Goal: Information Seeking & Learning: Learn about a topic

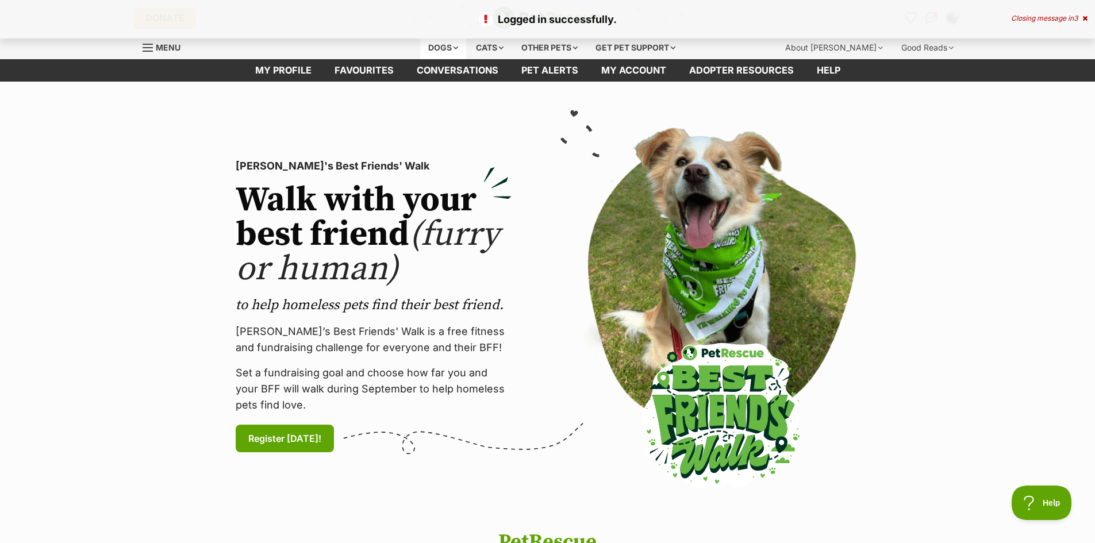
click at [436, 48] on div "Dogs" at bounding box center [443, 47] width 46 height 23
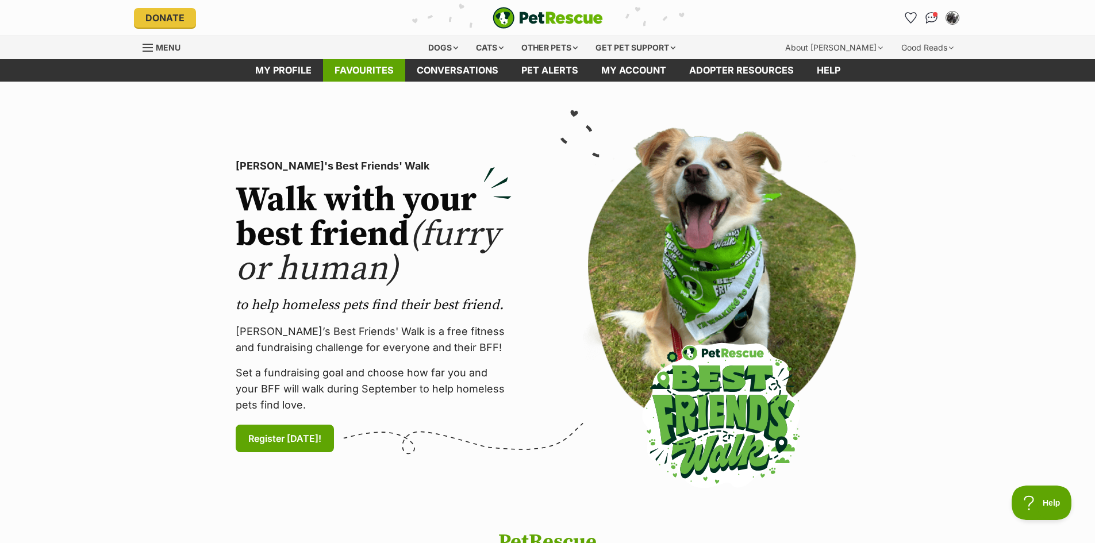
click at [386, 72] on link "Favourites" at bounding box center [364, 70] width 82 height 22
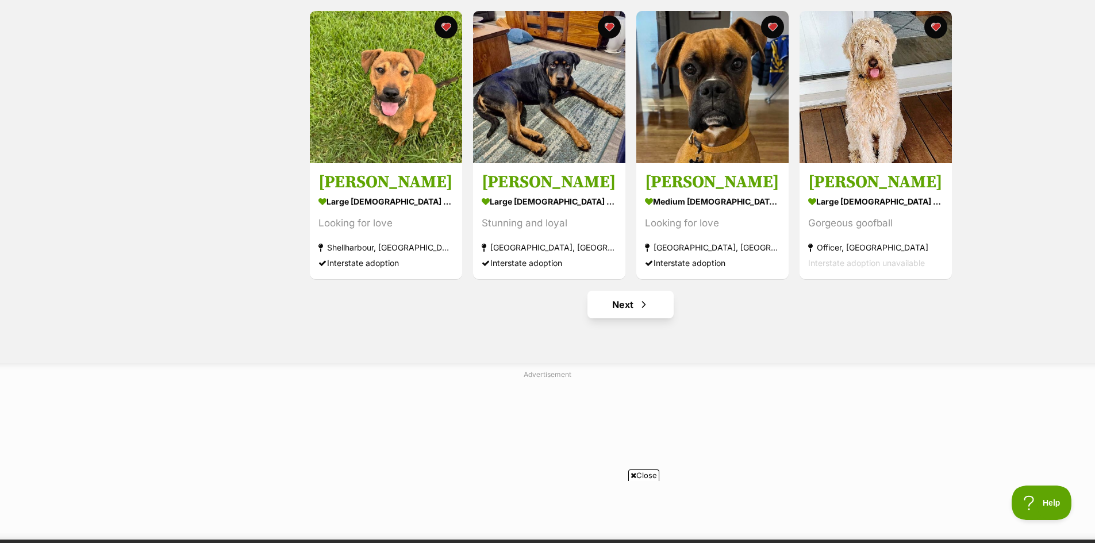
scroll to position [1379, 0]
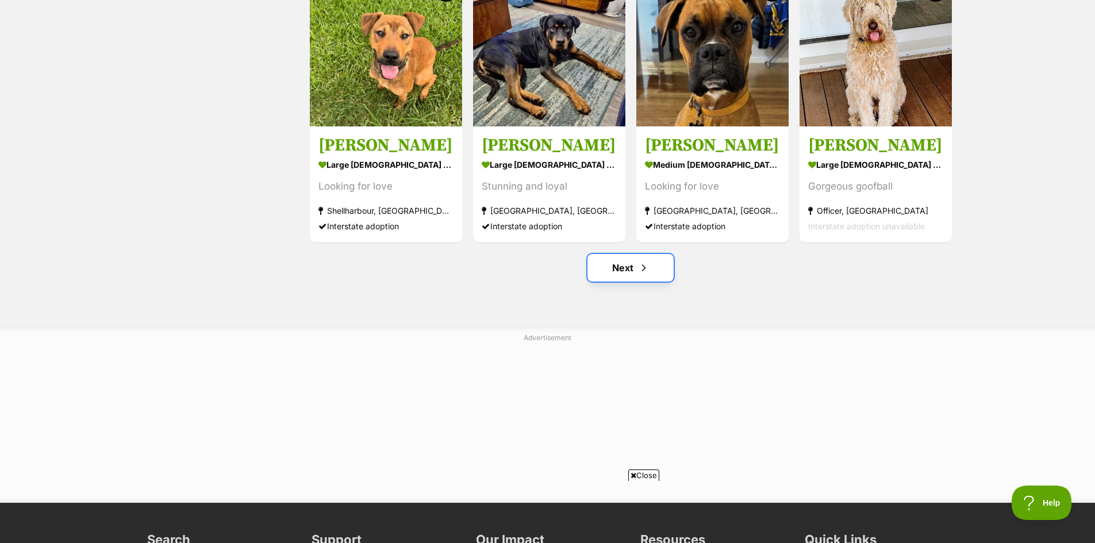
click at [627, 269] on link "Next" at bounding box center [630, 268] width 86 height 28
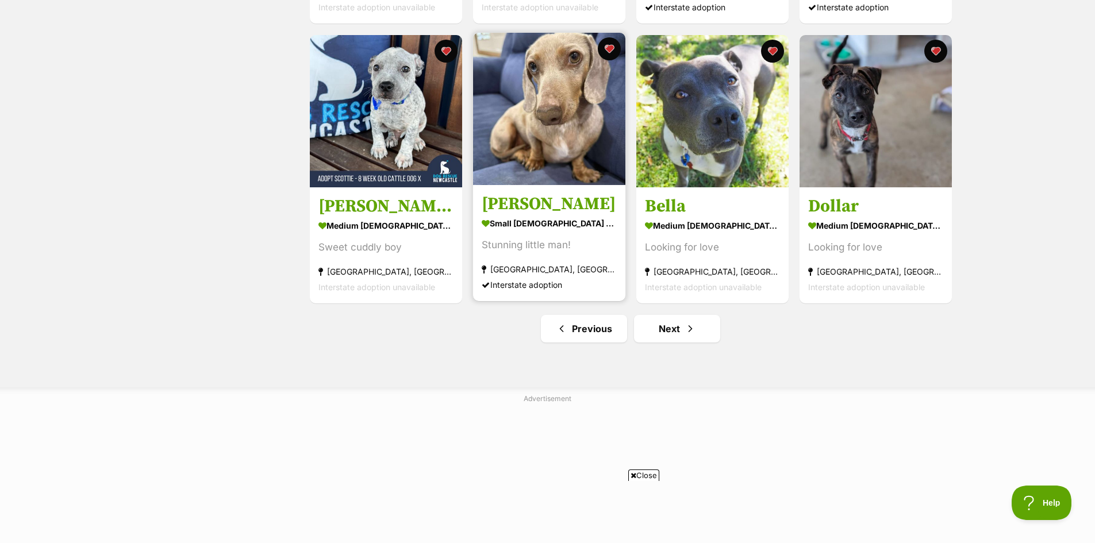
scroll to position [1379, 0]
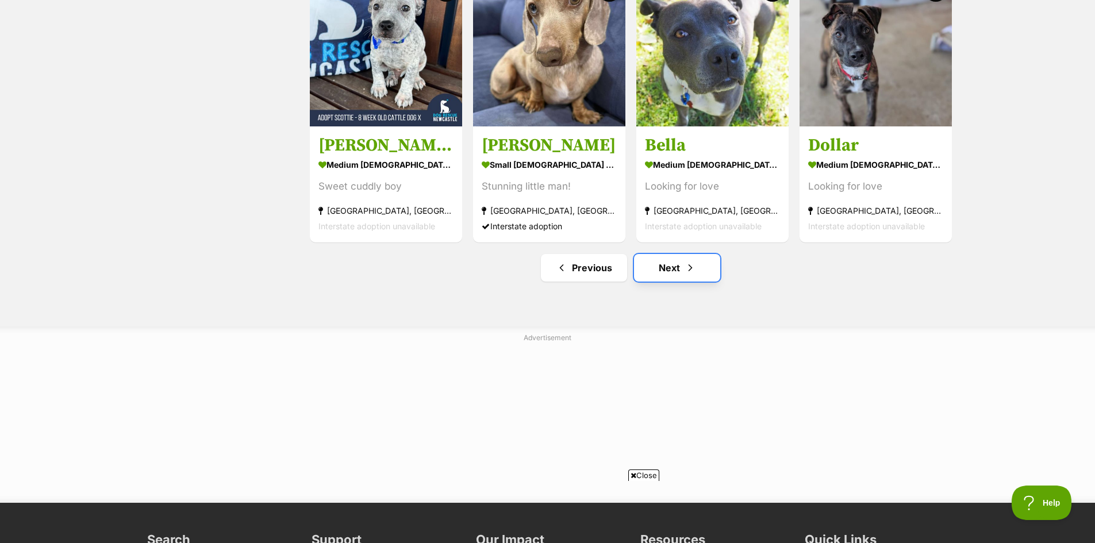
click at [671, 271] on link "Next" at bounding box center [677, 268] width 86 height 28
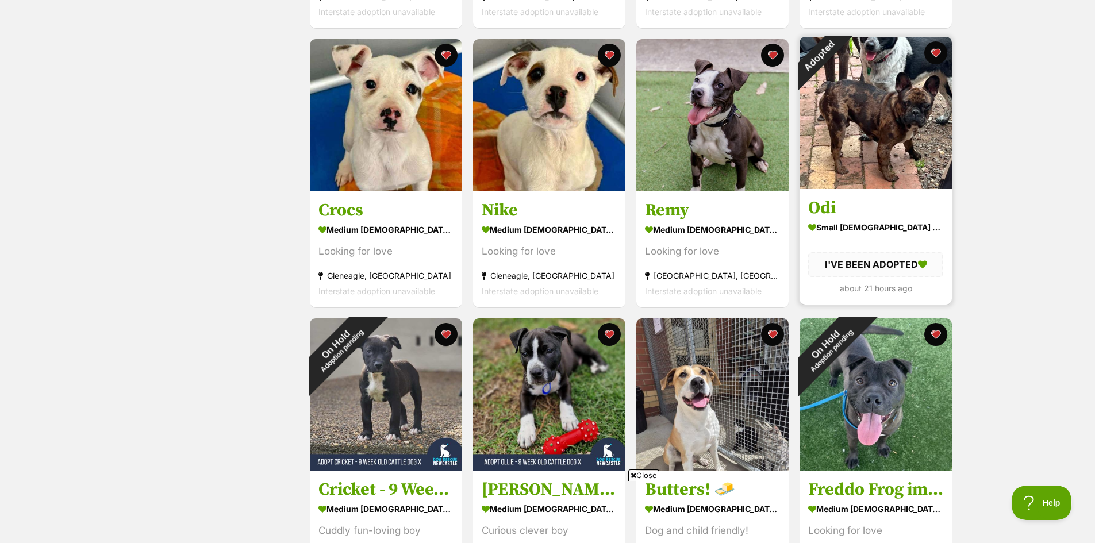
scroll to position [690, 0]
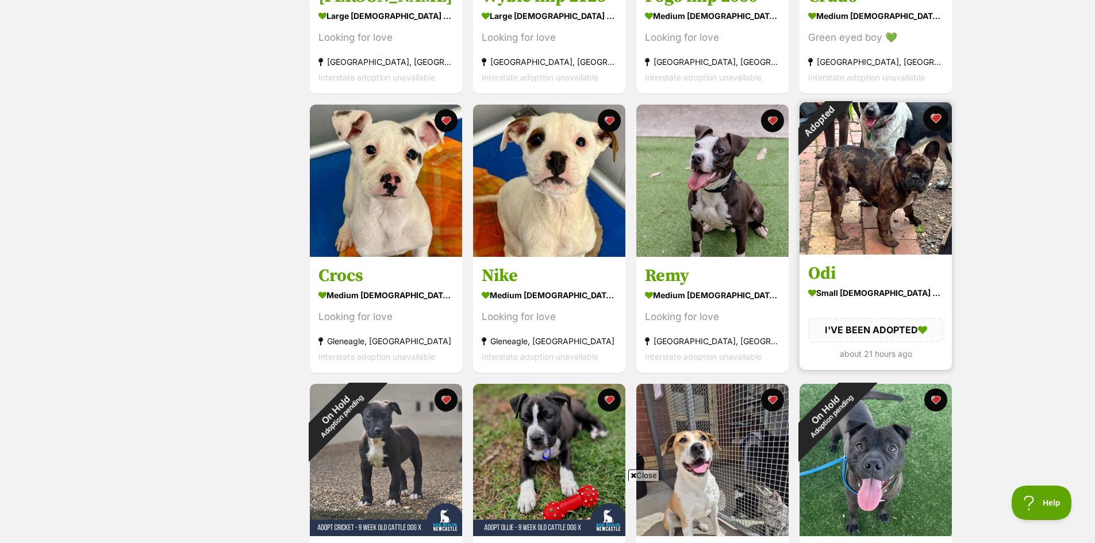
click at [938, 116] on button "favourite" at bounding box center [935, 118] width 25 height 25
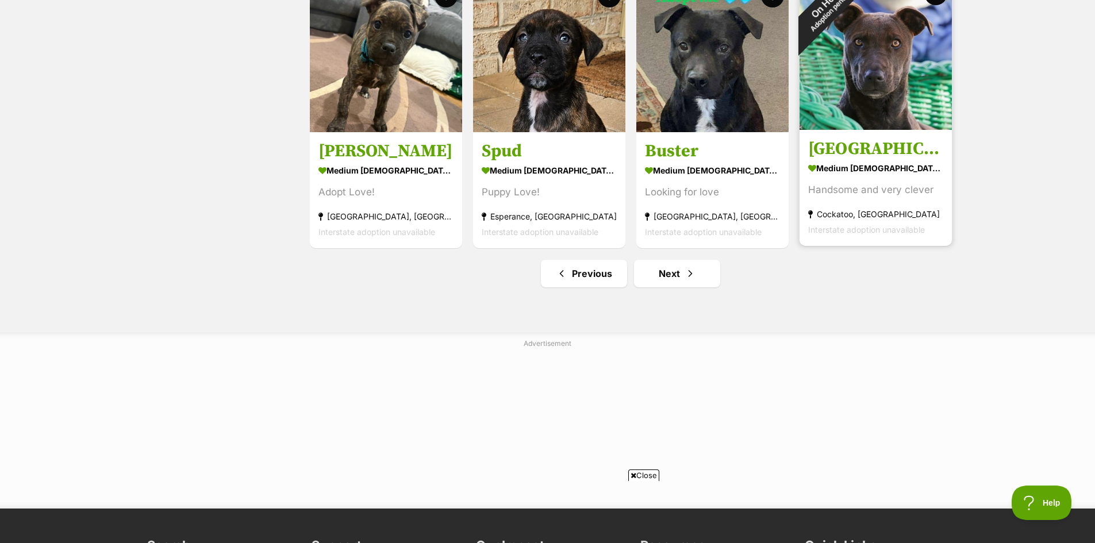
scroll to position [1437, 0]
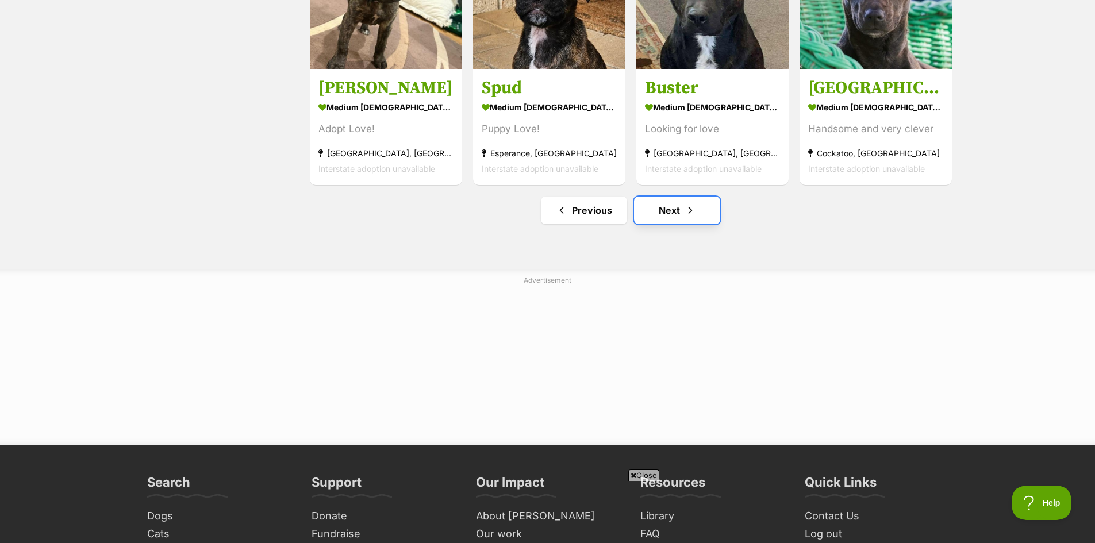
click at [666, 212] on link "Next" at bounding box center [677, 211] width 86 height 28
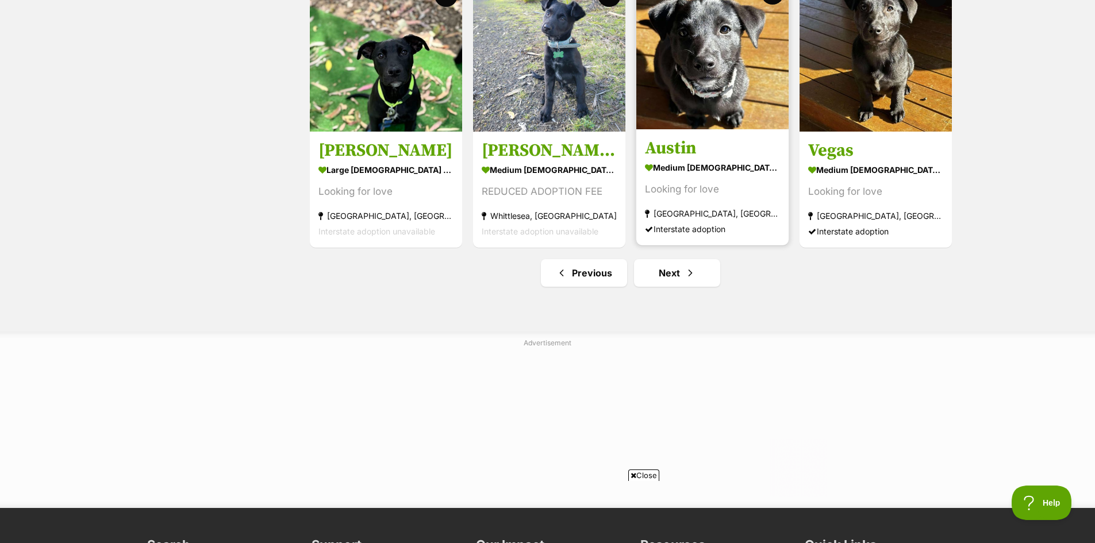
scroll to position [1437, 0]
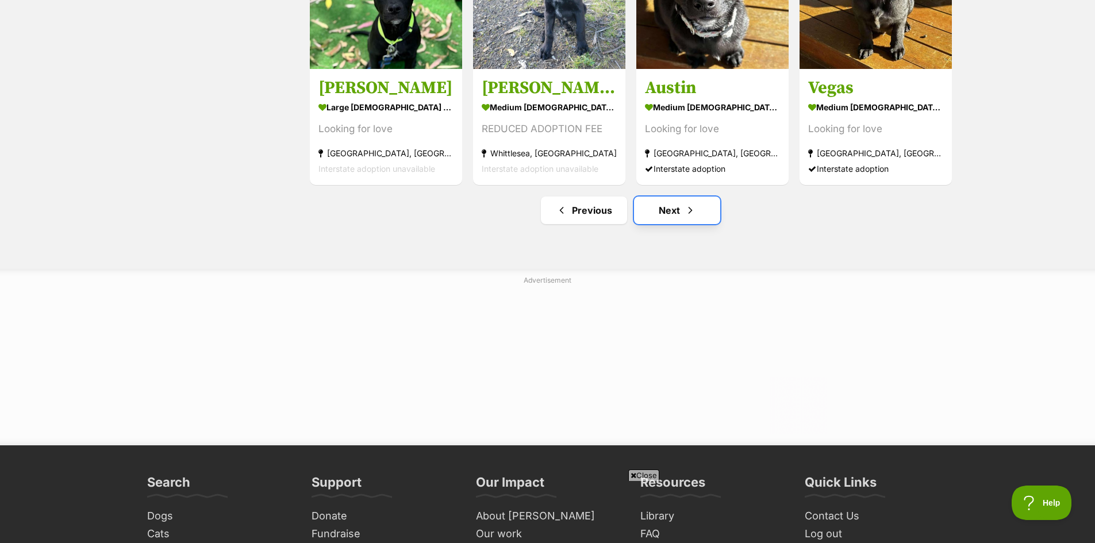
click at [670, 207] on link "Next" at bounding box center [677, 211] width 86 height 28
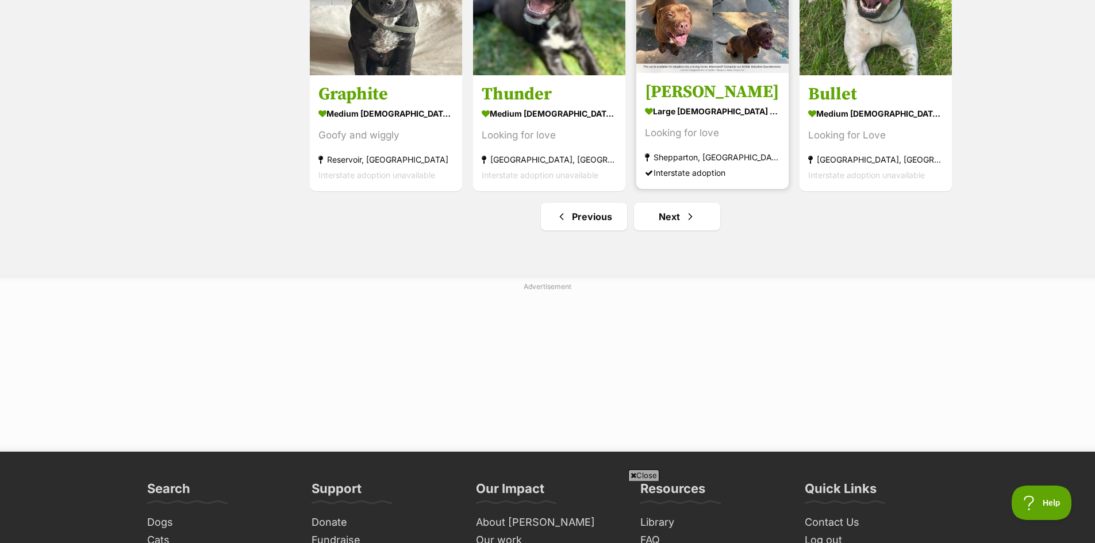
scroll to position [1437, 0]
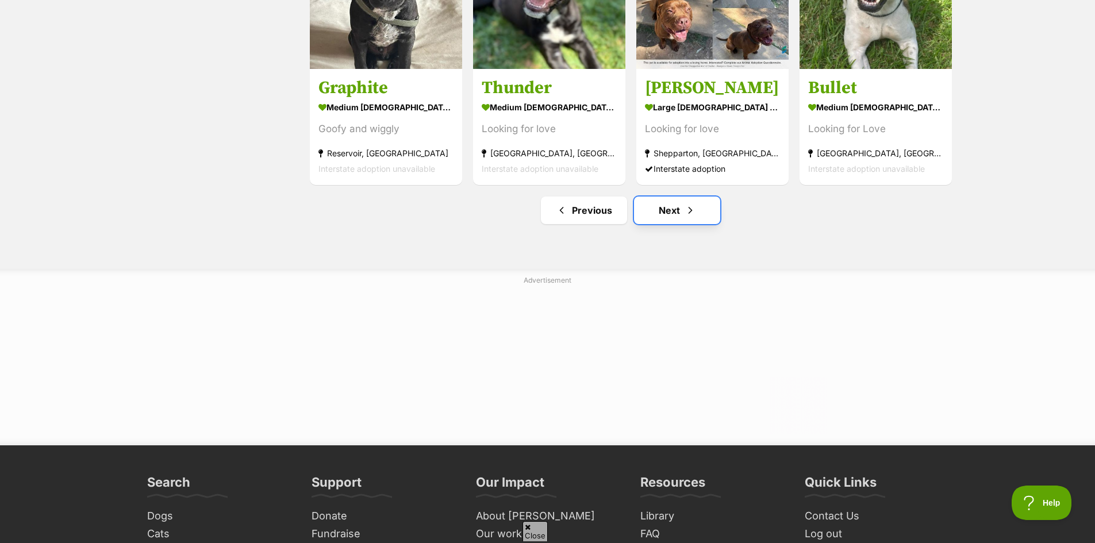
click at [666, 211] on link "Next" at bounding box center [677, 211] width 86 height 28
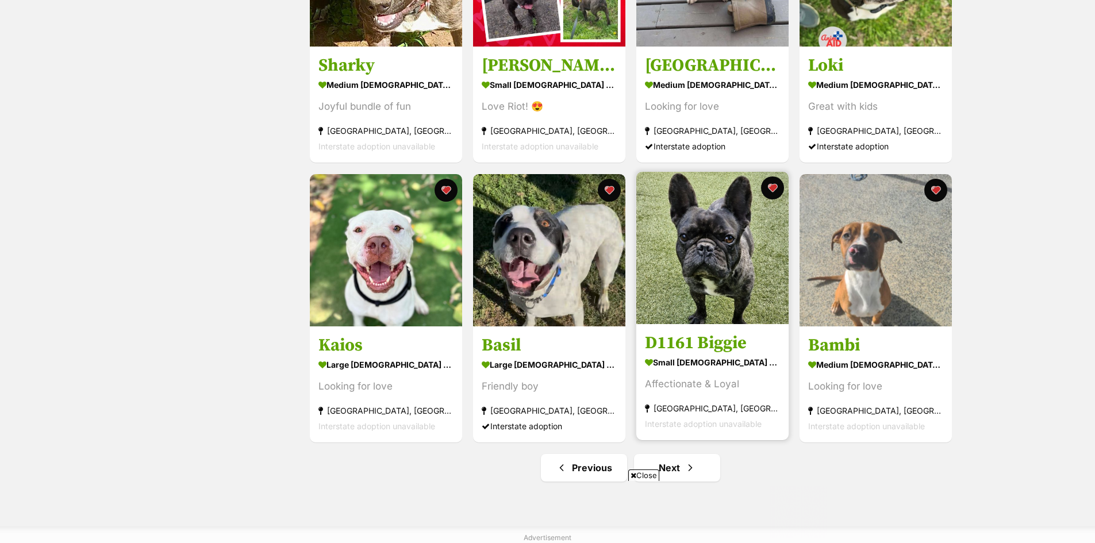
scroll to position [1322, 0]
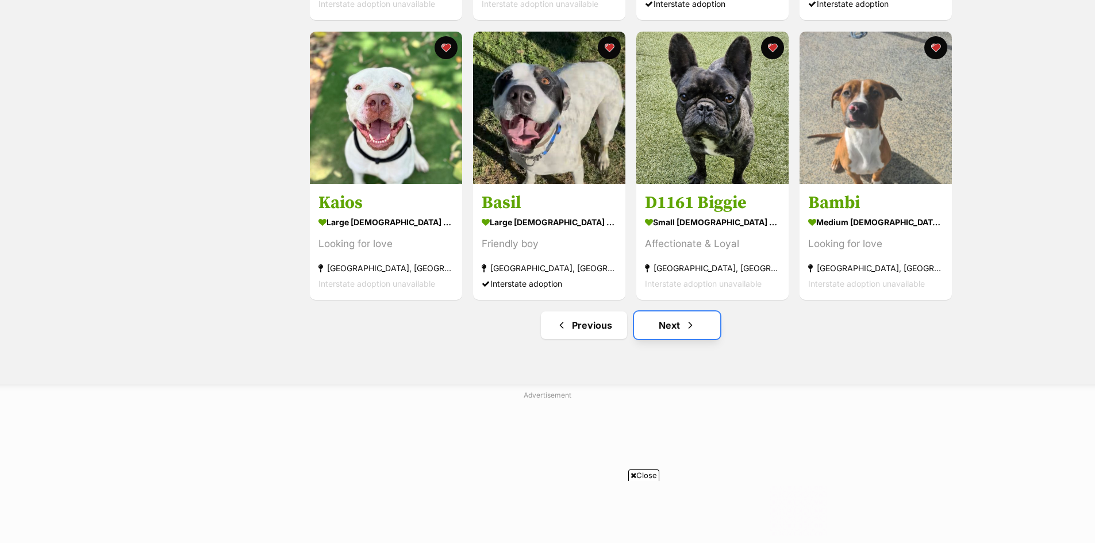
click at [682, 330] on link "Next" at bounding box center [677, 325] width 86 height 28
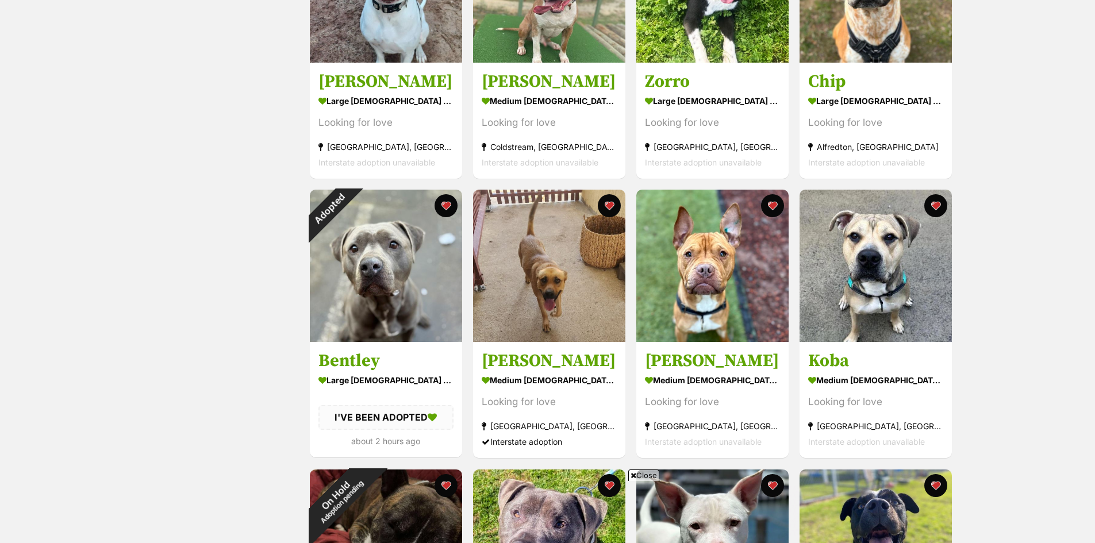
scroll to position [919, 0]
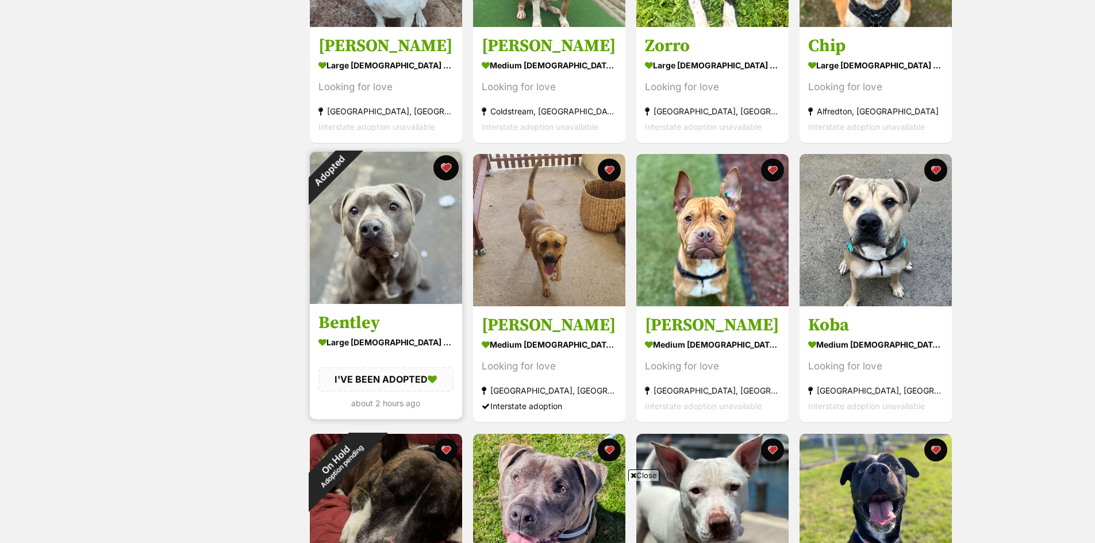
click at [446, 165] on button "favourite" at bounding box center [445, 167] width 25 height 25
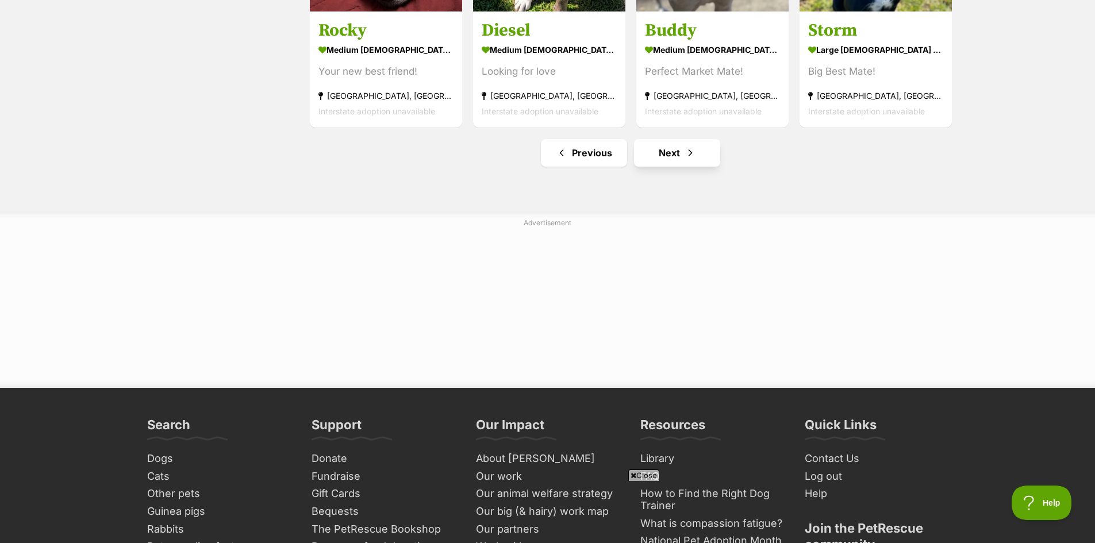
scroll to position [0, 0]
click at [668, 151] on link "Next" at bounding box center [677, 153] width 86 height 28
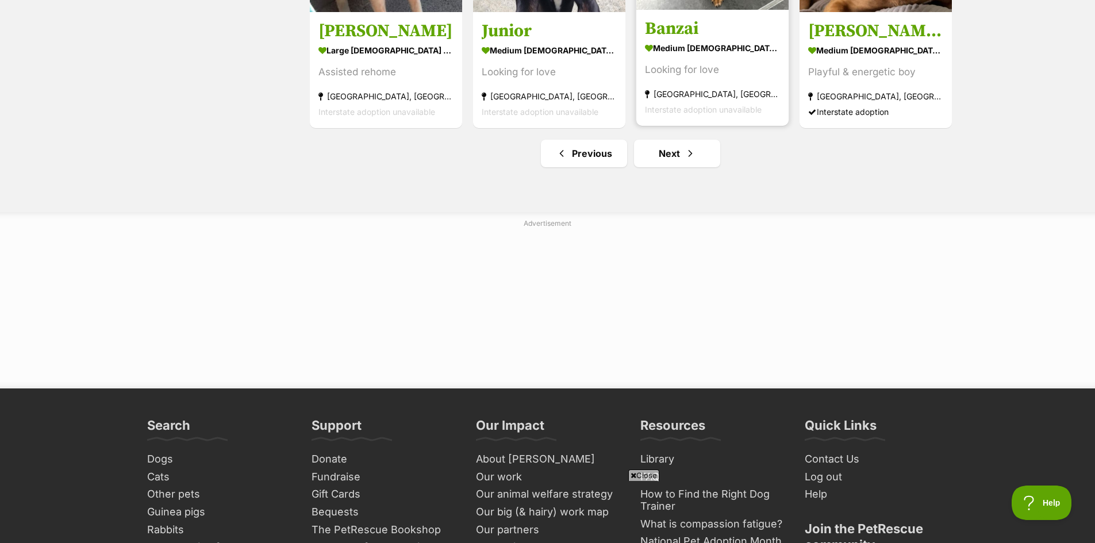
scroll to position [1494, 0]
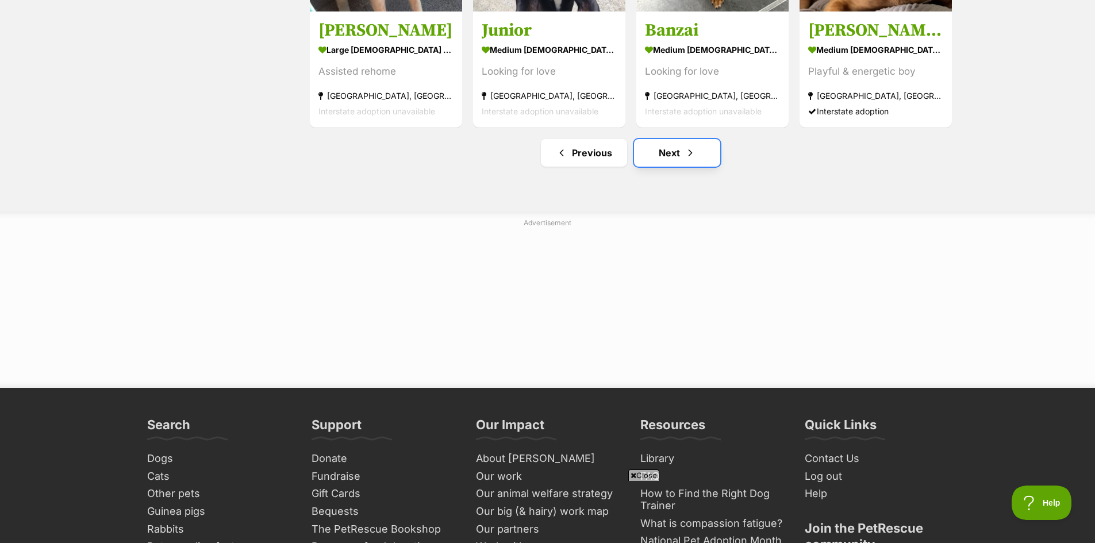
click at [668, 152] on link "Next" at bounding box center [677, 153] width 86 height 28
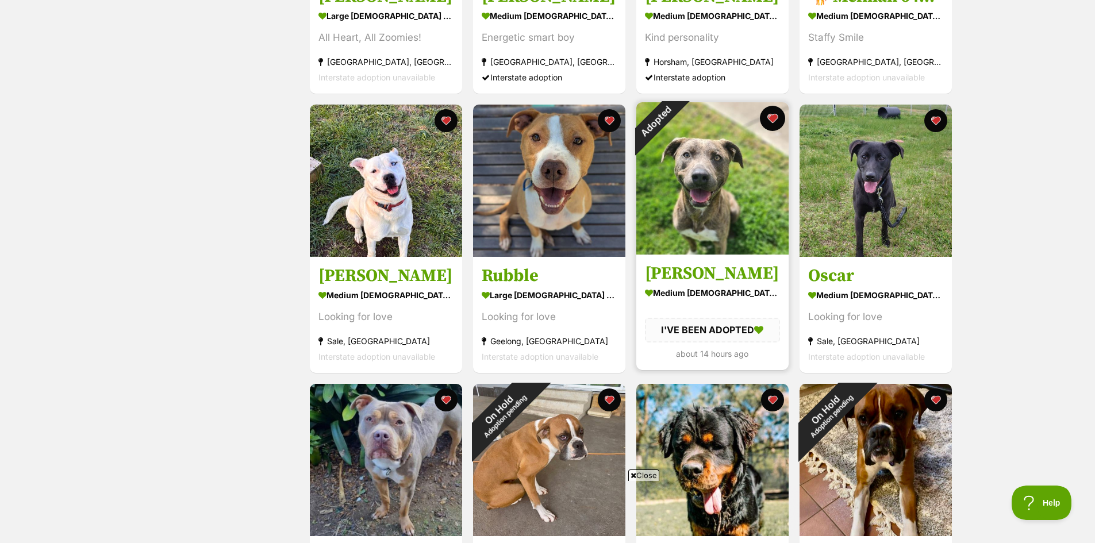
click at [774, 122] on button "favourite" at bounding box center [772, 118] width 25 height 25
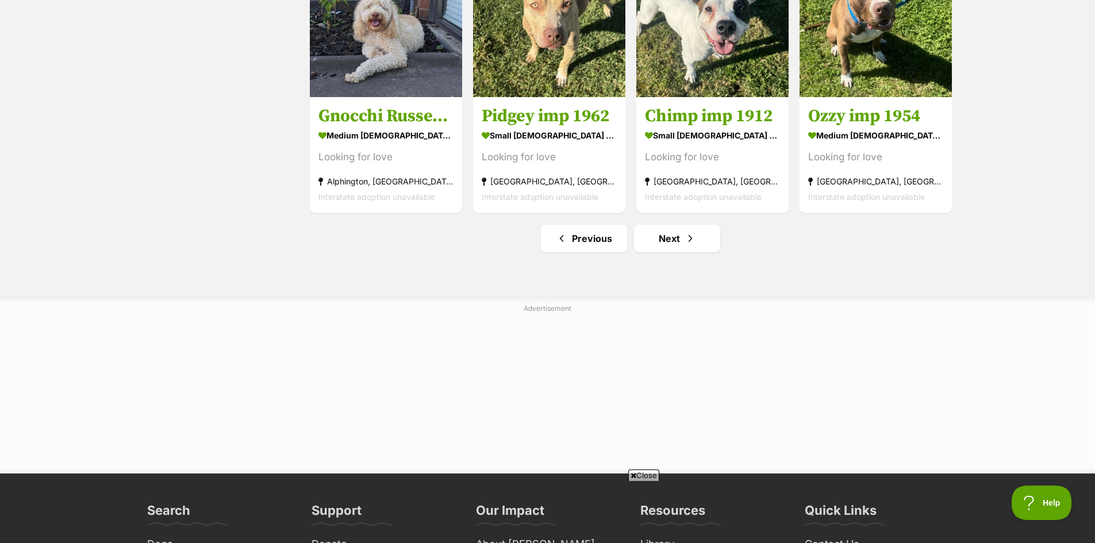
scroll to position [1437, 0]
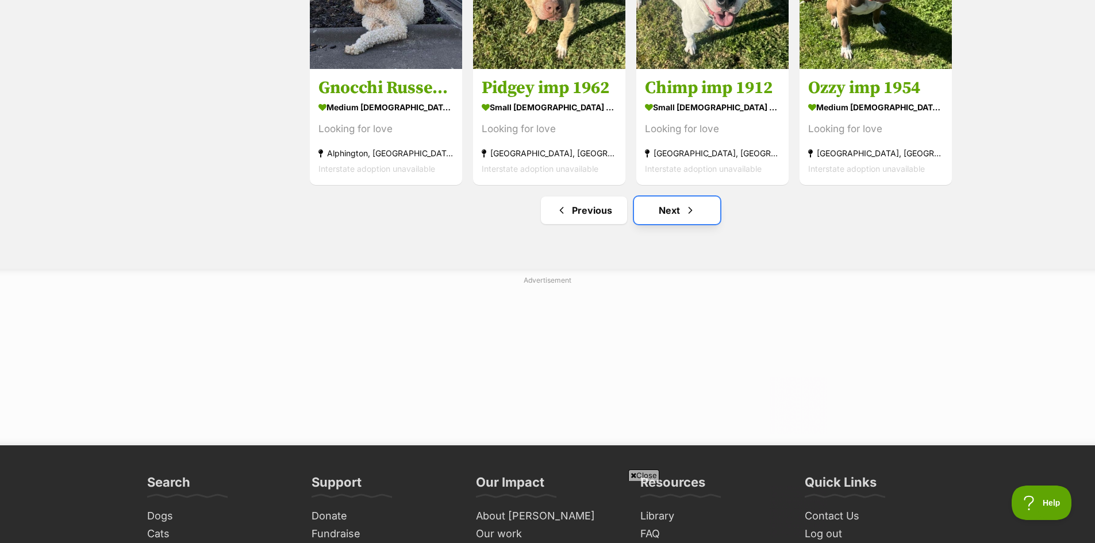
click at [672, 216] on link "Next" at bounding box center [677, 211] width 86 height 28
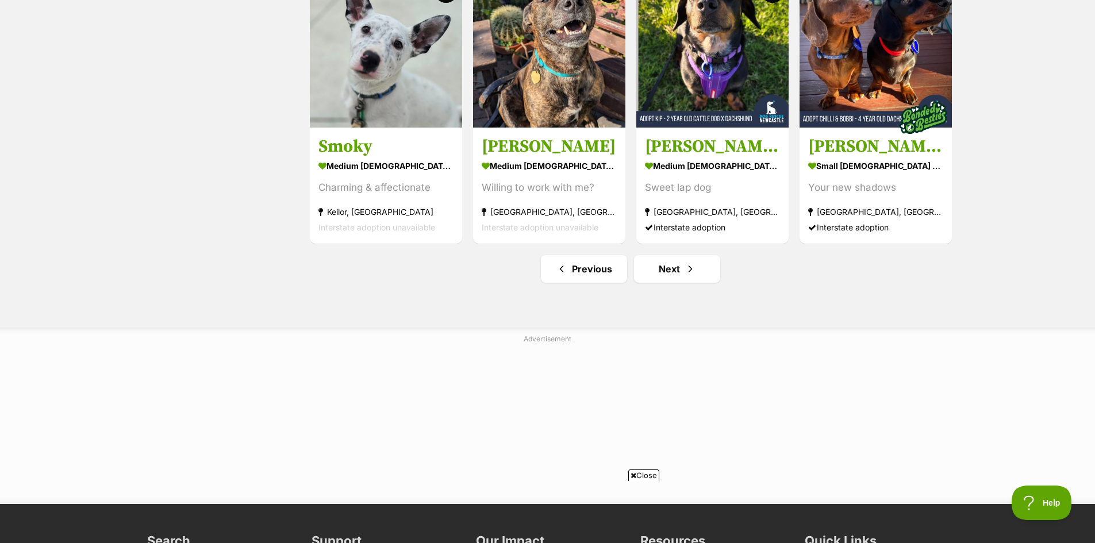
scroll to position [1379, 0]
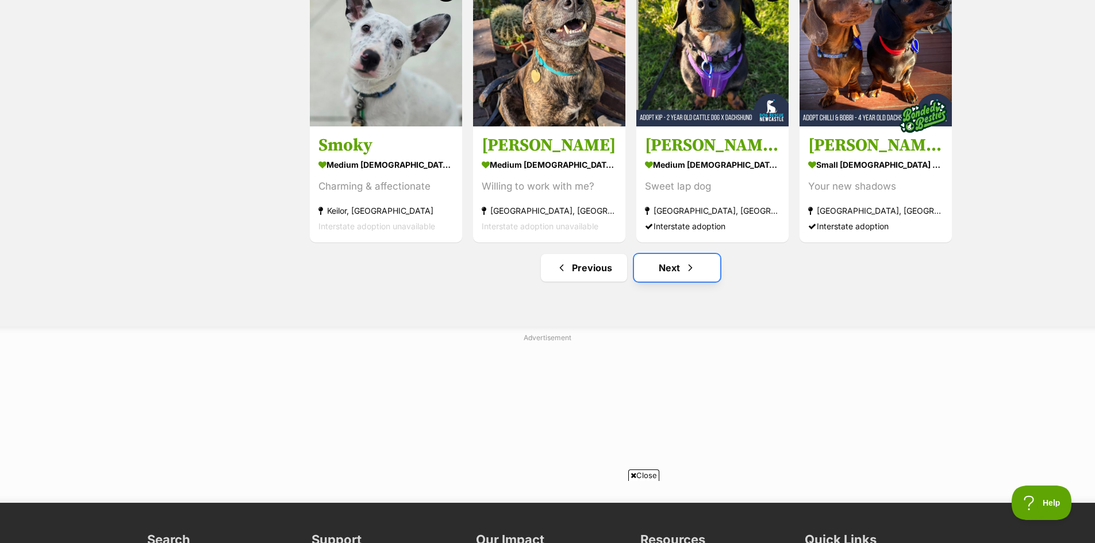
click at [668, 271] on link "Next" at bounding box center [677, 268] width 86 height 28
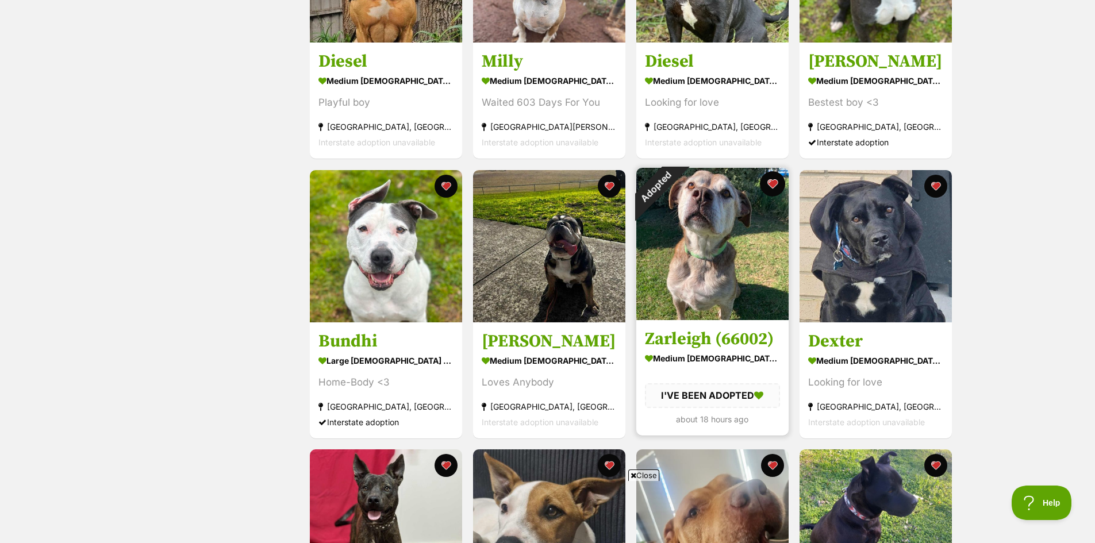
click at [775, 183] on button "favourite" at bounding box center [772, 183] width 25 height 25
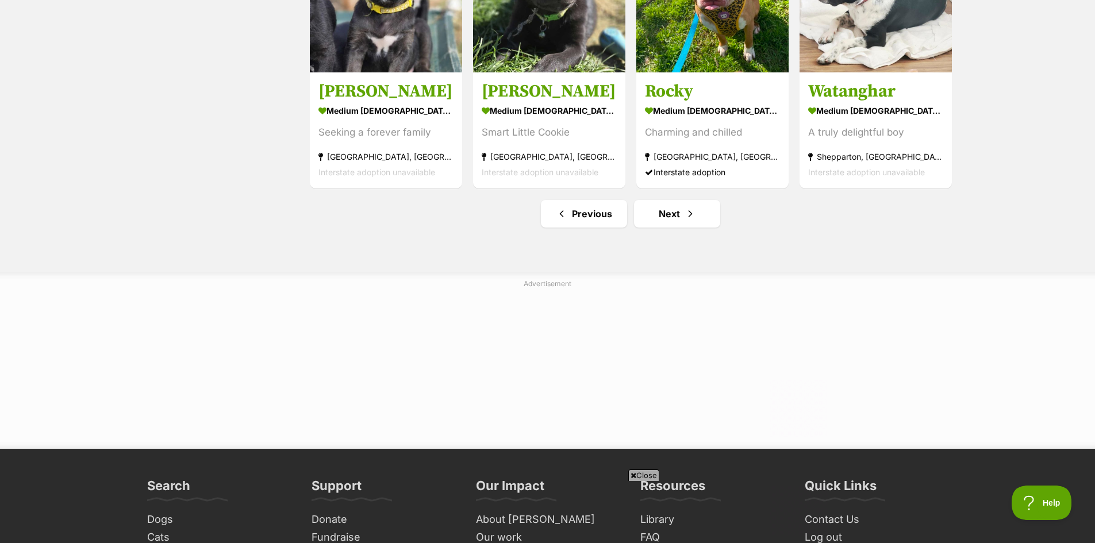
scroll to position [1437, 0]
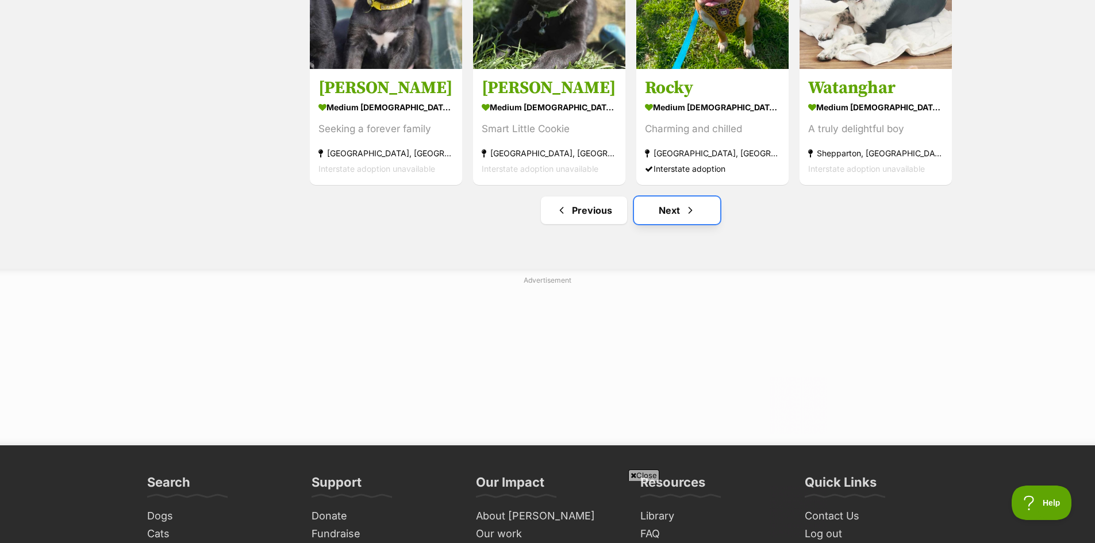
click at [669, 214] on link "Next" at bounding box center [677, 211] width 86 height 28
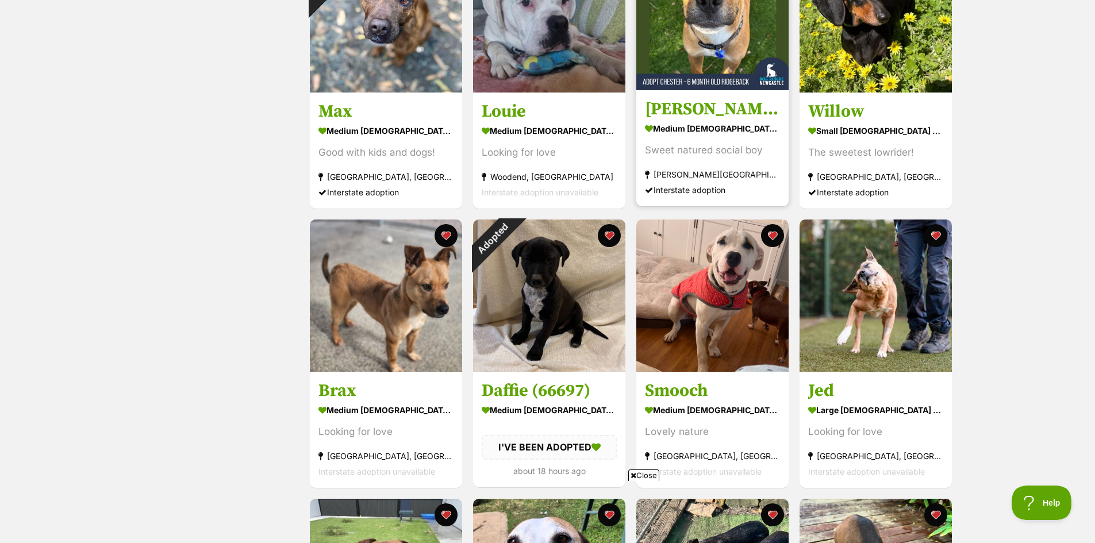
scroll to position [632, 0]
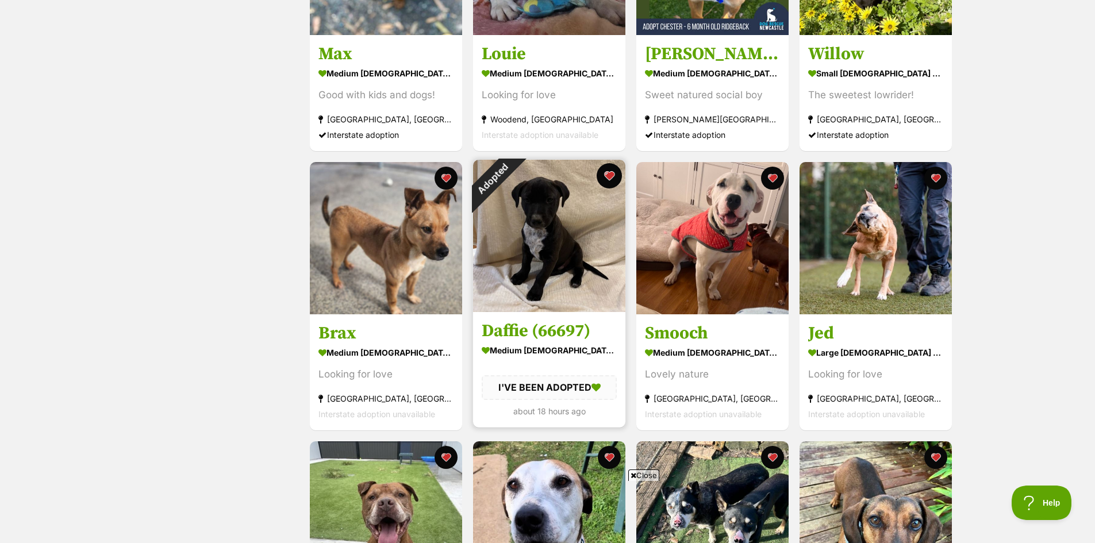
click at [608, 172] on button "favourite" at bounding box center [608, 175] width 25 height 25
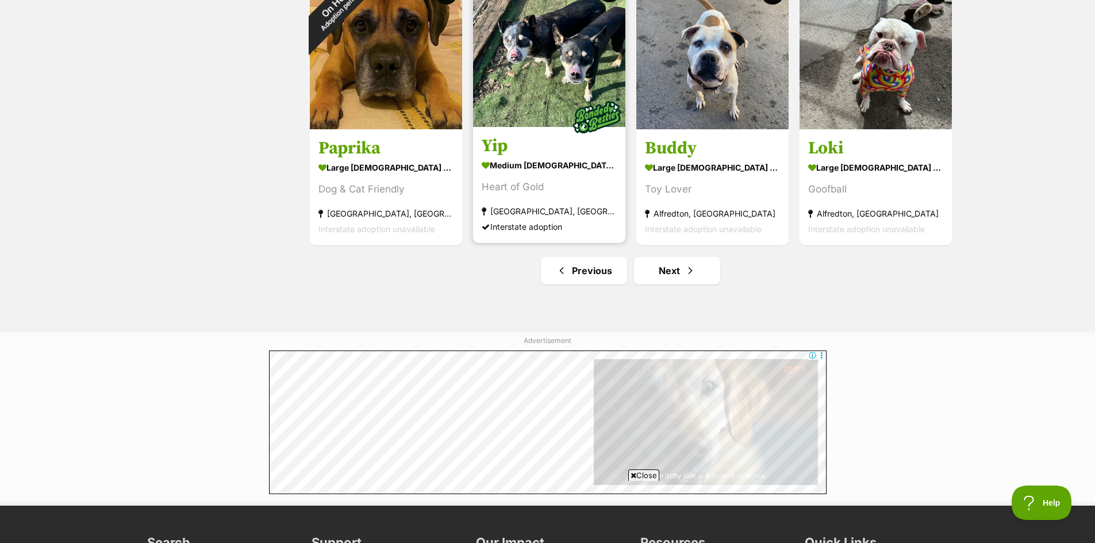
scroll to position [1379, 0]
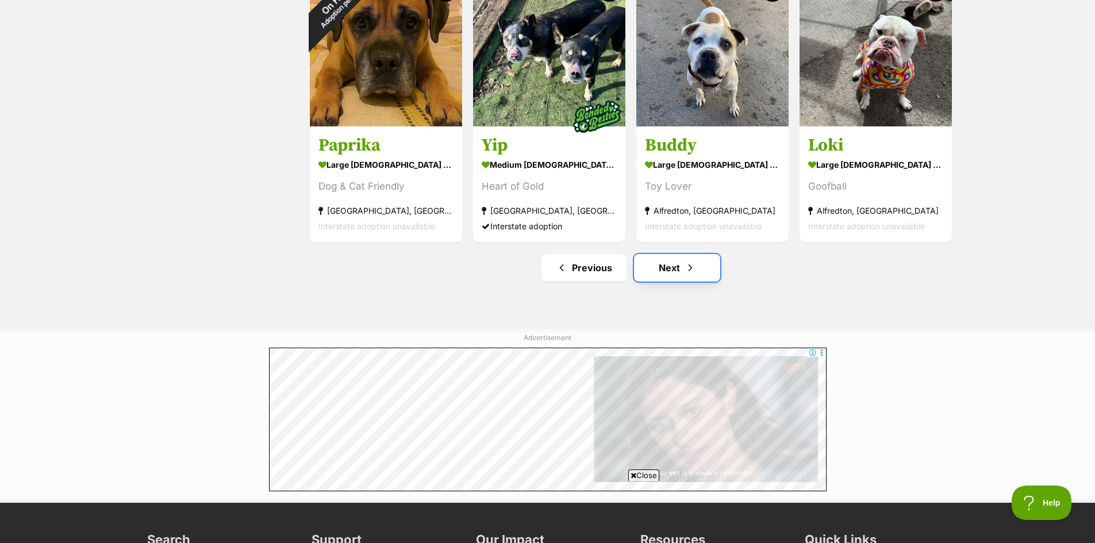
click at [668, 268] on link "Next" at bounding box center [677, 268] width 86 height 28
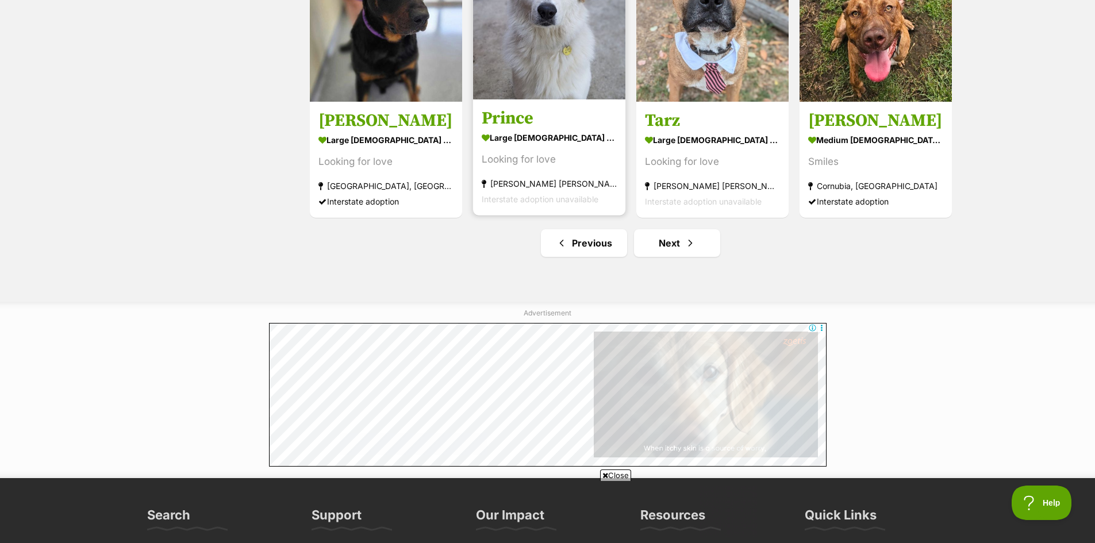
scroll to position [1437, 0]
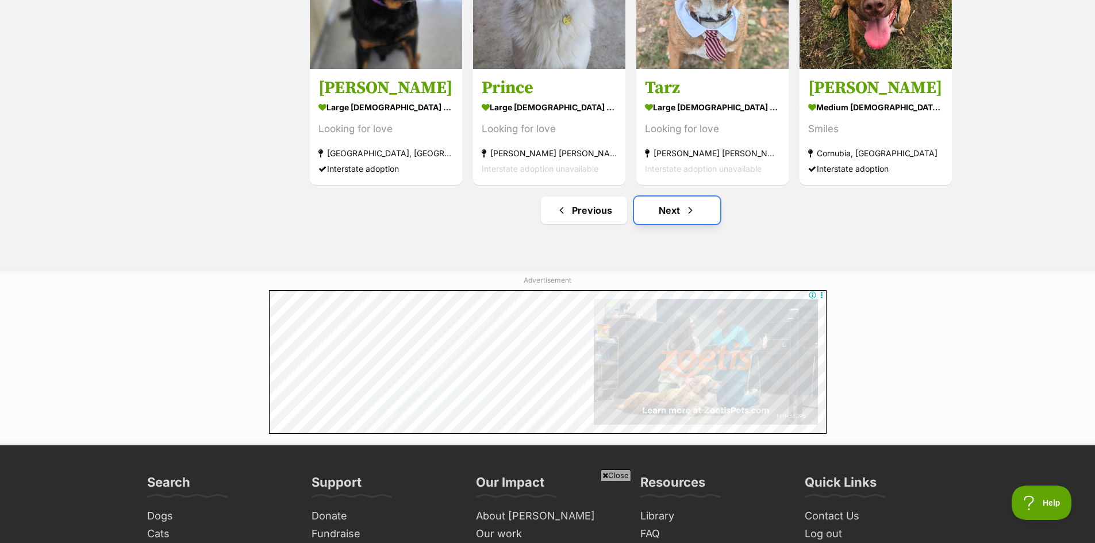
click at [664, 207] on link "Next" at bounding box center [677, 211] width 86 height 28
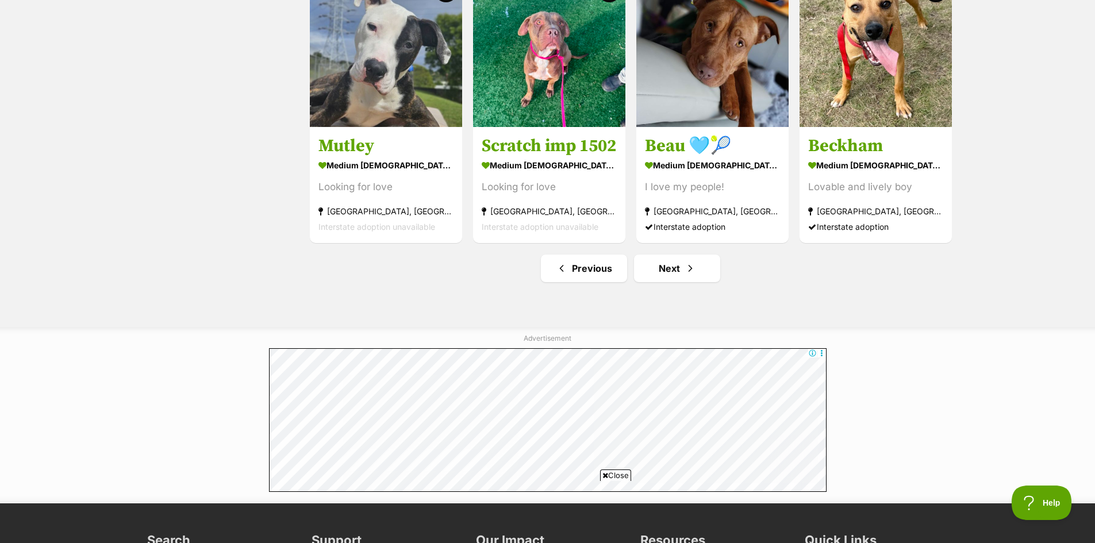
scroll to position [1379, 0]
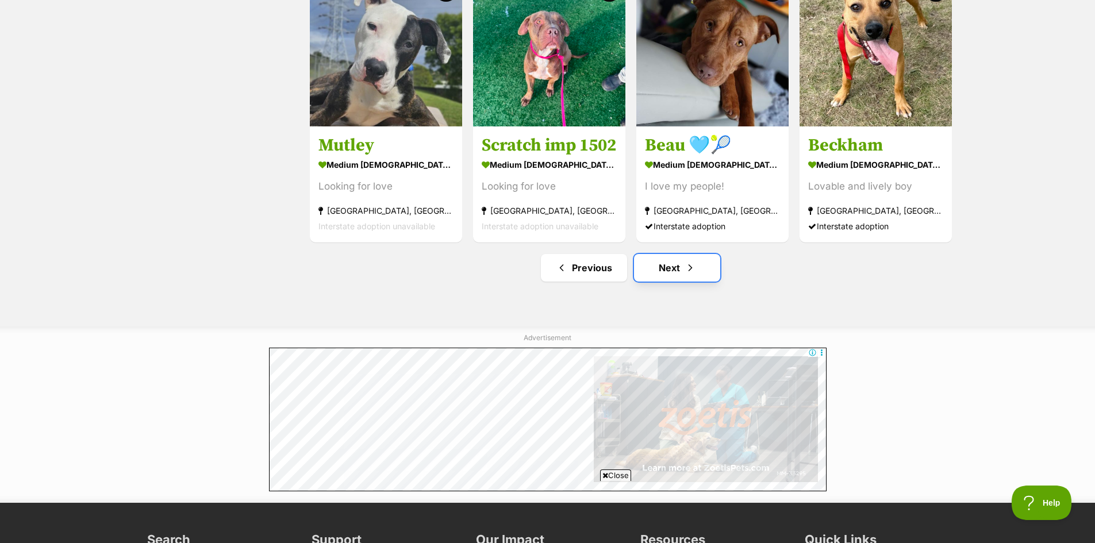
click at [668, 275] on link "Next" at bounding box center [677, 268] width 86 height 28
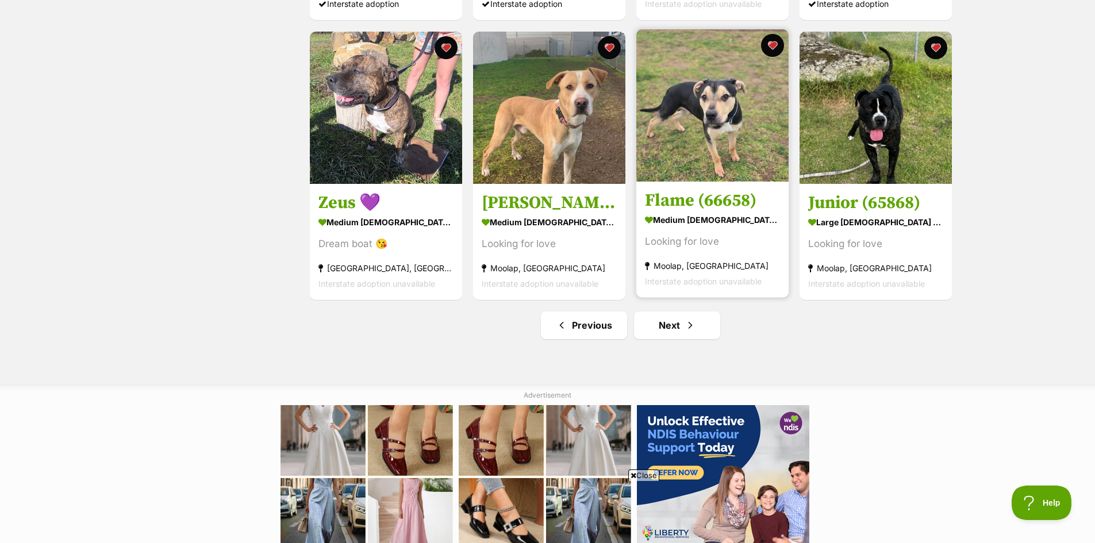
scroll to position [1494, 0]
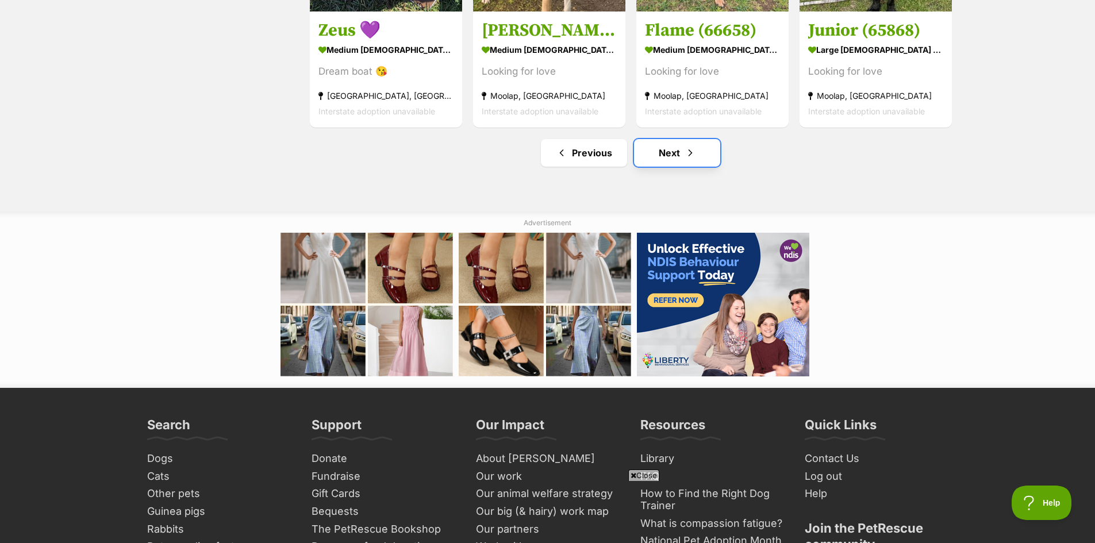
click at [684, 160] on span "Next page" at bounding box center [689, 153] width 11 height 14
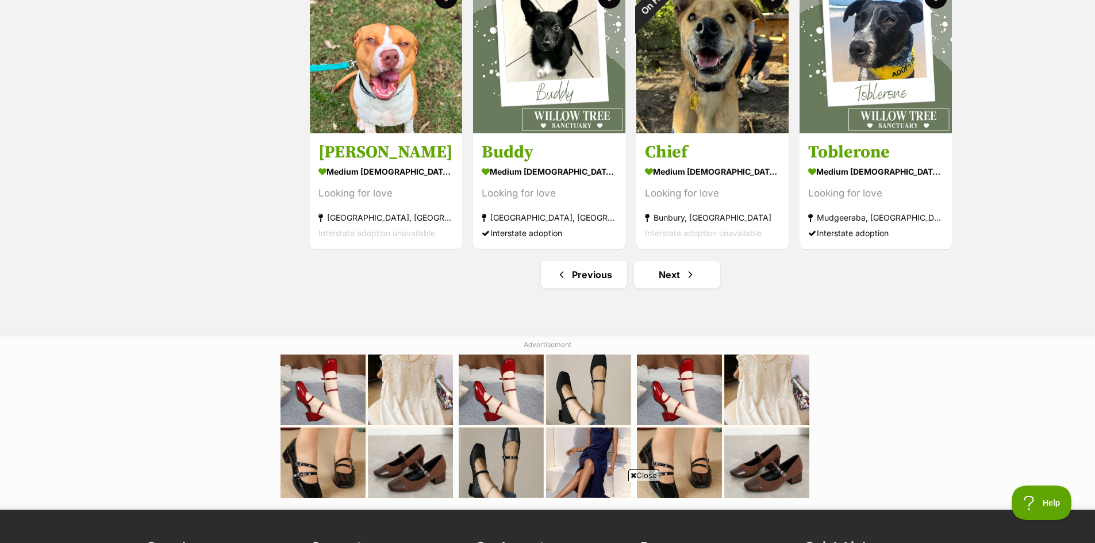
scroll to position [1379, 0]
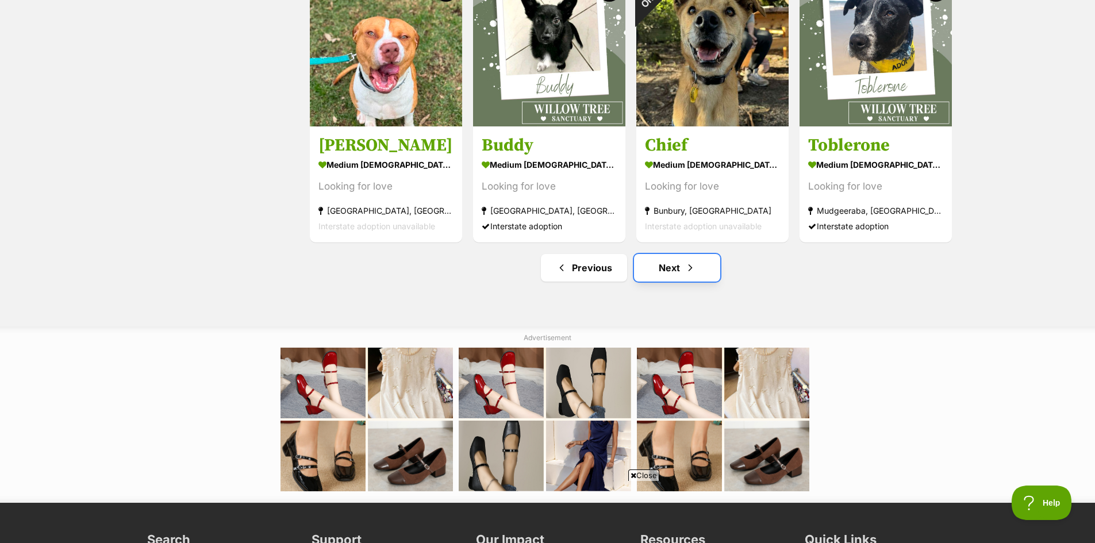
click at [670, 282] on link "Next" at bounding box center [677, 268] width 86 height 28
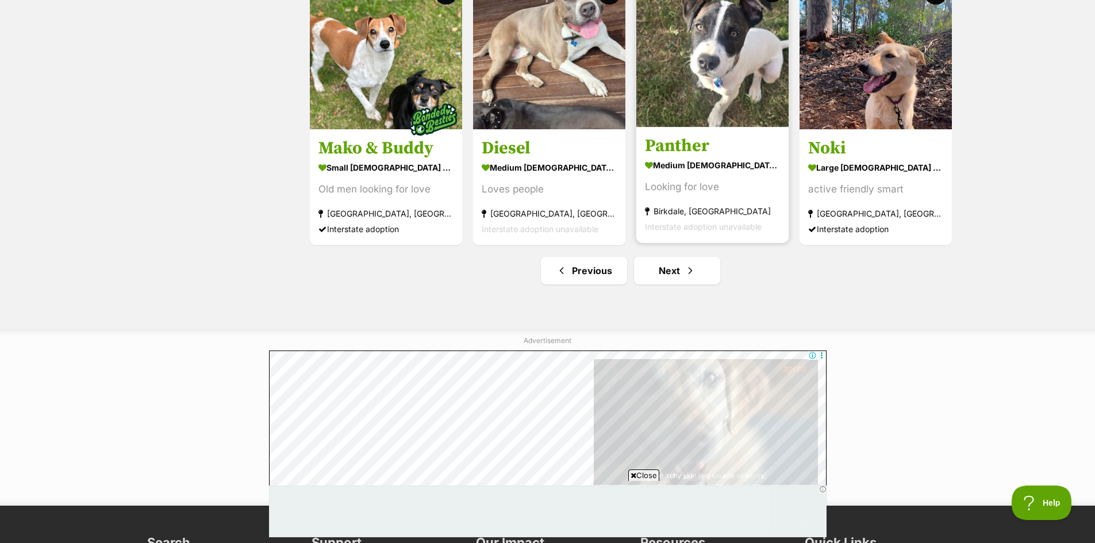
scroll to position [1379, 0]
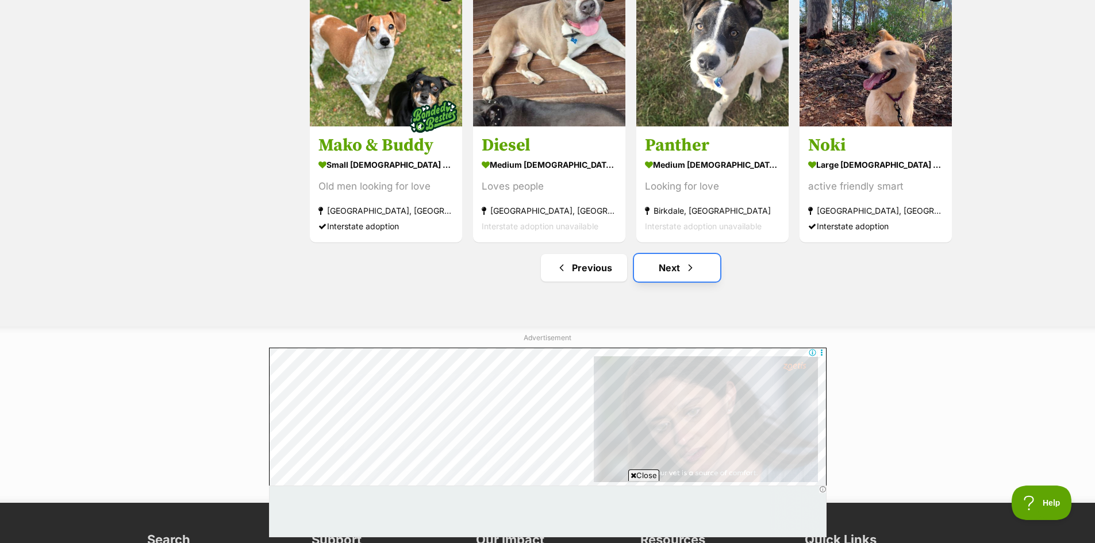
click at [673, 268] on link "Next" at bounding box center [677, 268] width 86 height 28
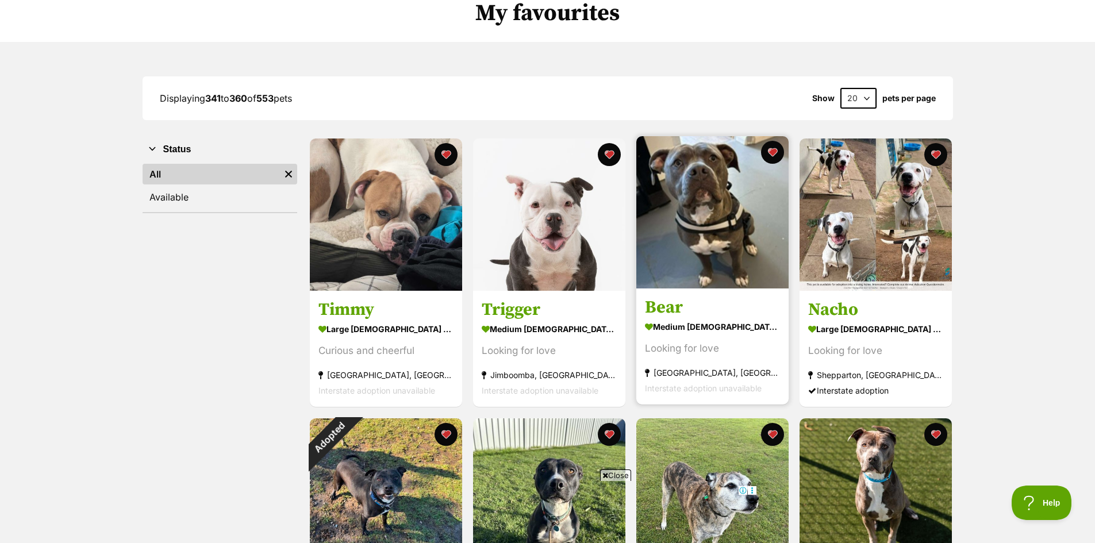
scroll to position [172, 0]
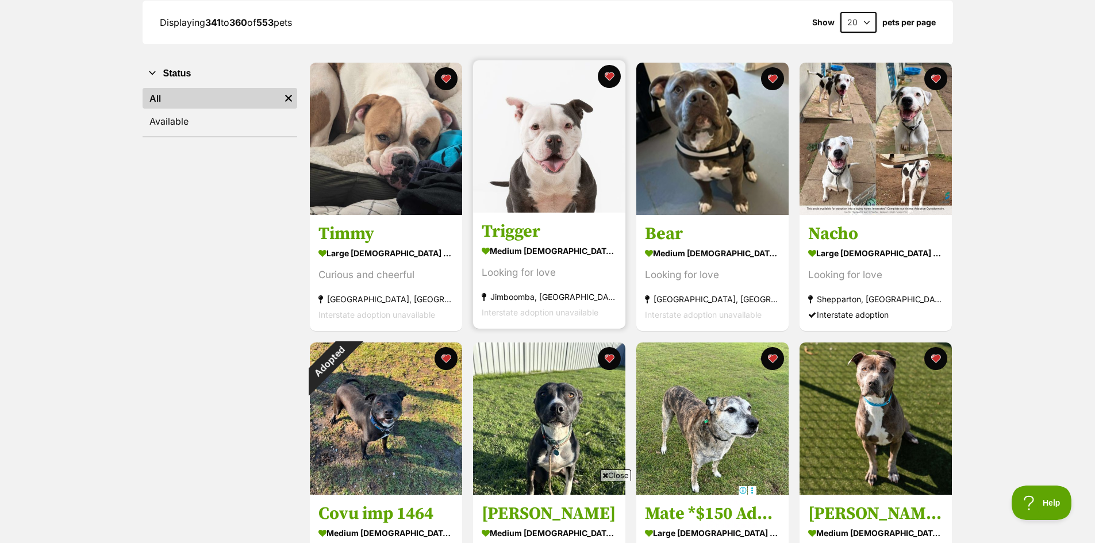
click at [575, 160] on img at bounding box center [549, 136] width 152 height 152
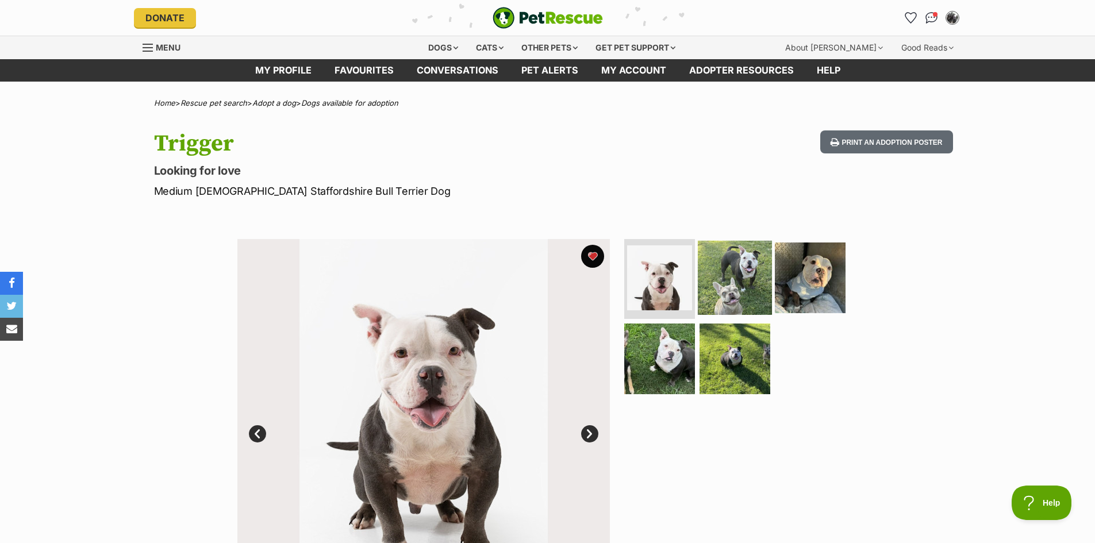
click at [723, 283] on img at bounding box center [735, 277] width 74 height 74
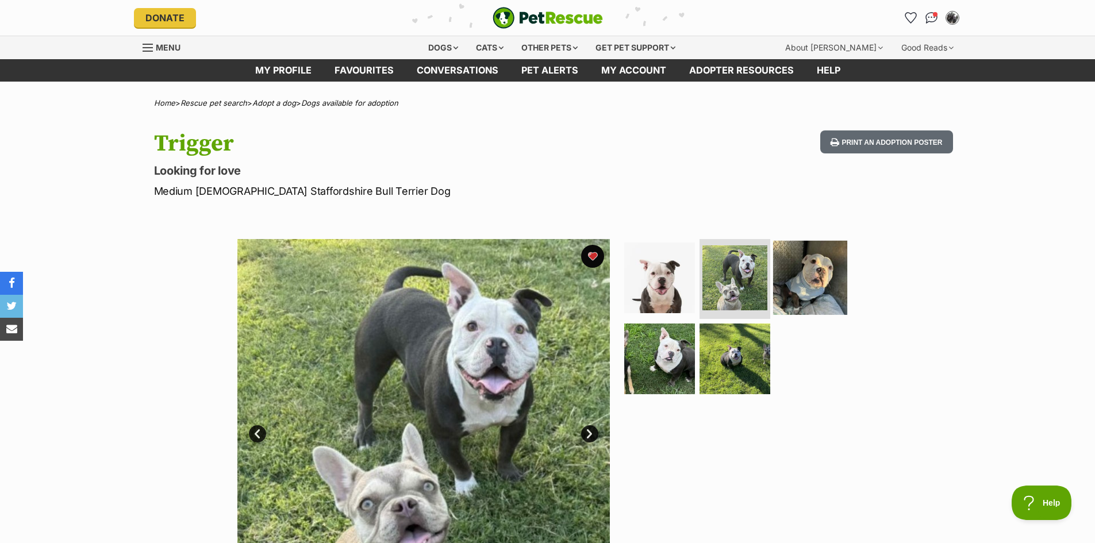
click at [818, 286] on img at bounding box center [810, 277] width 74 height 74
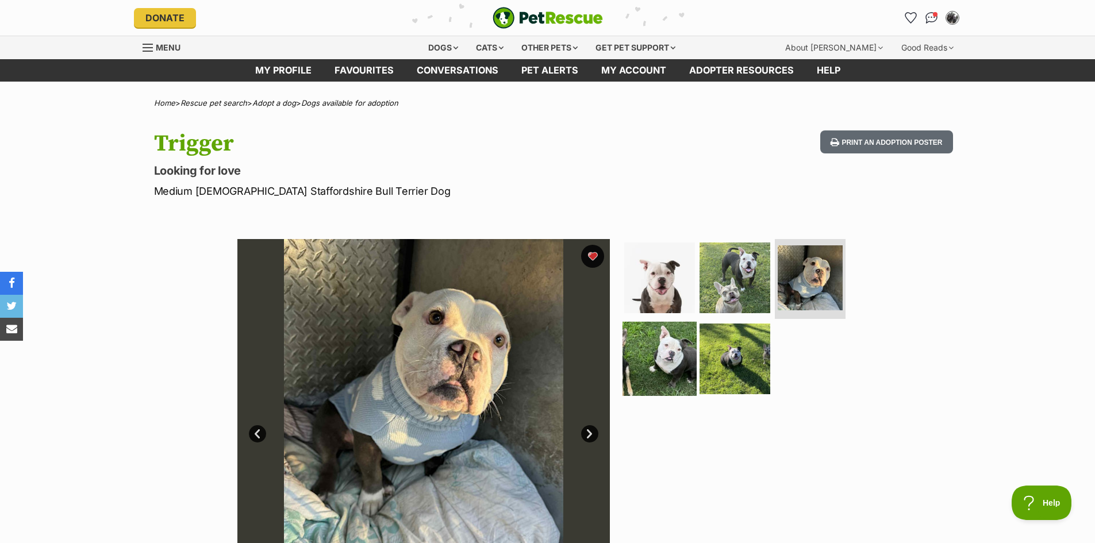
click at [658, 357] on img at bounding box center [659, 359] width 74 height 74
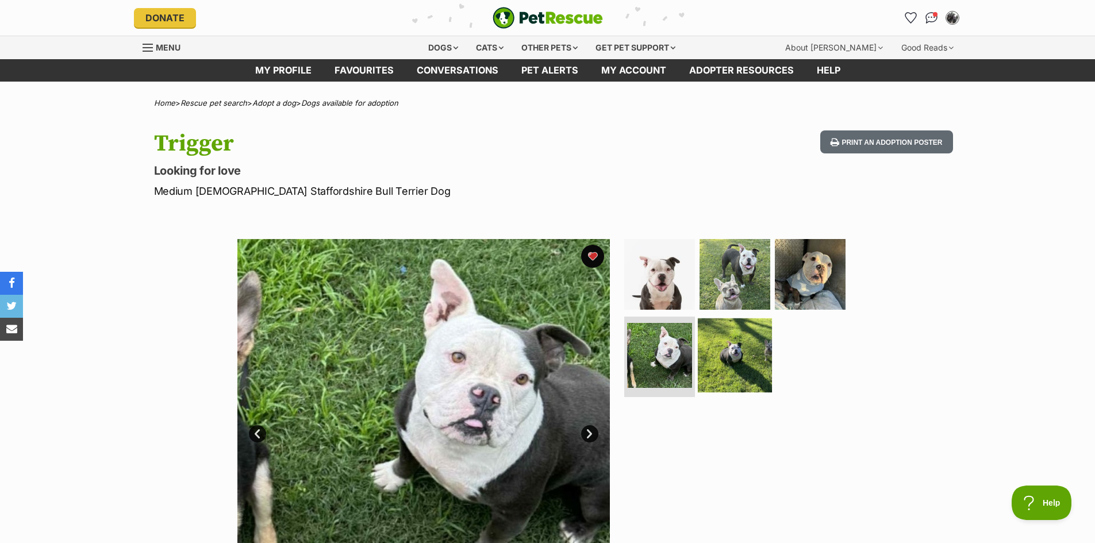
click at [741, 360] on img at bounding box center [735, 355] width 74 height 74
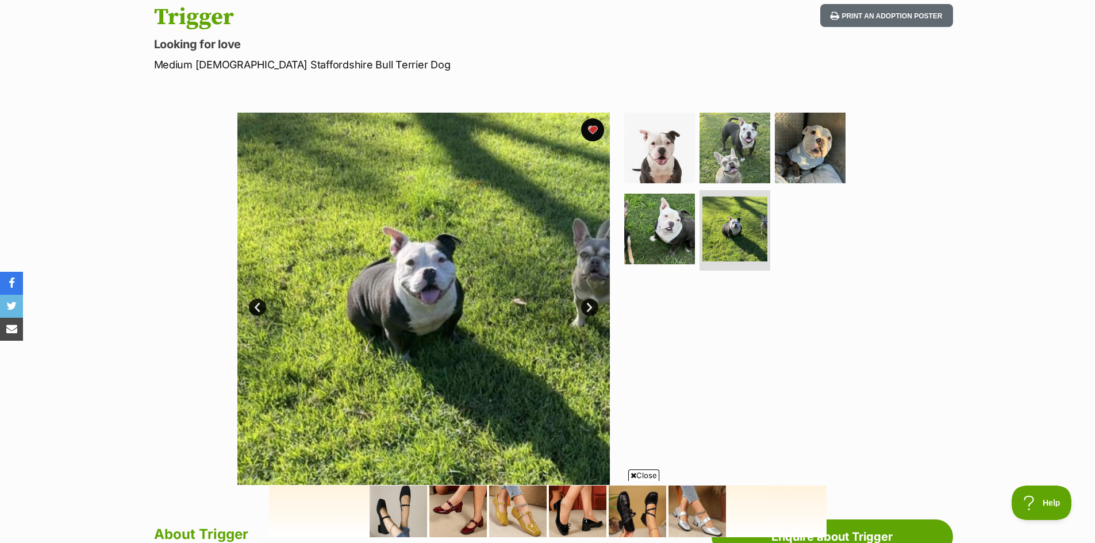
scroll to position [115, 0]
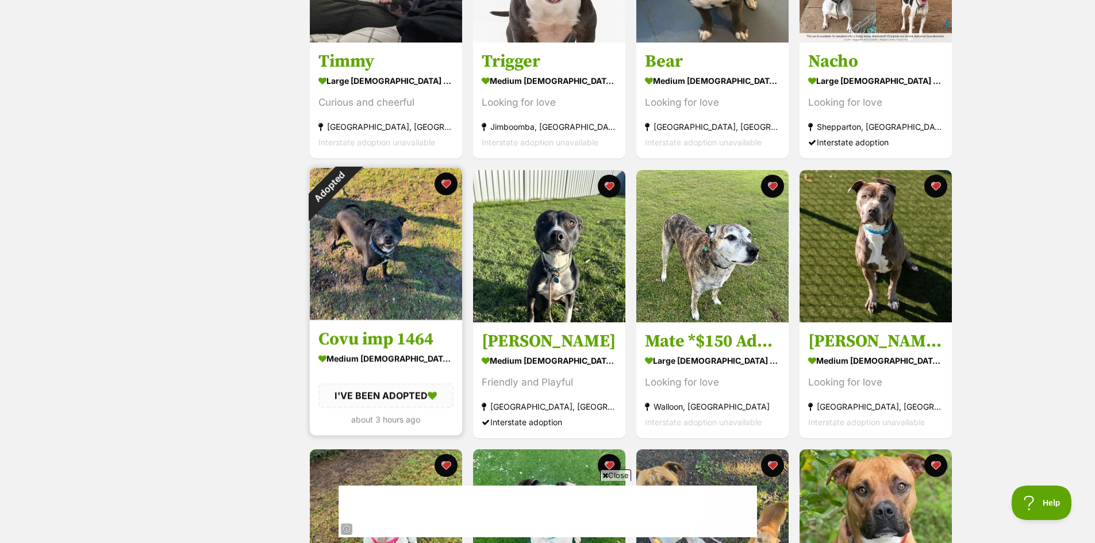
click at [366, 253] on img at bounding box center [386, 244] width 152 height 152
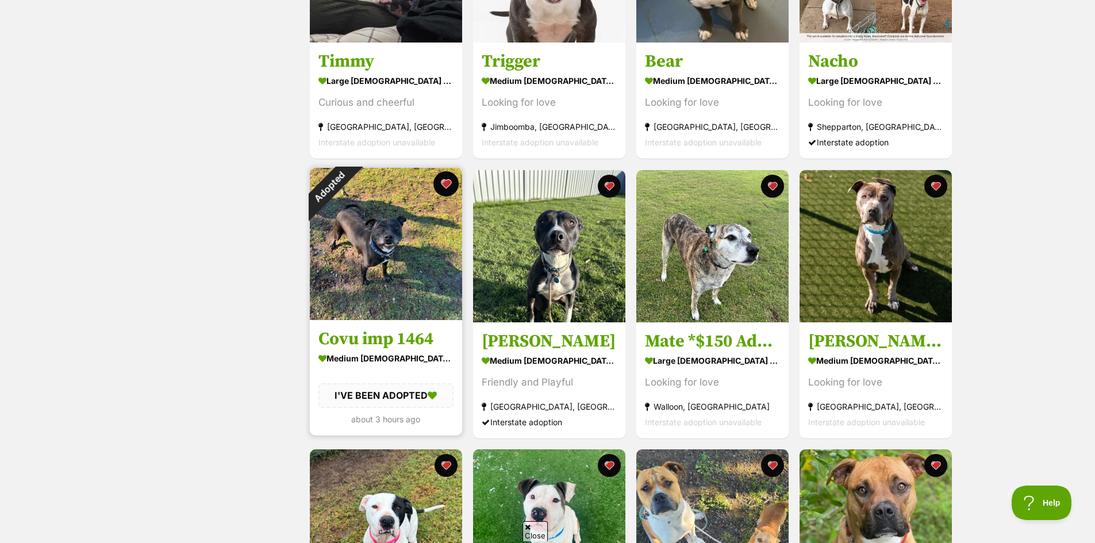
click at [446, 181] on button "favourite" at bounding box center [445, 183] width 25 height 25
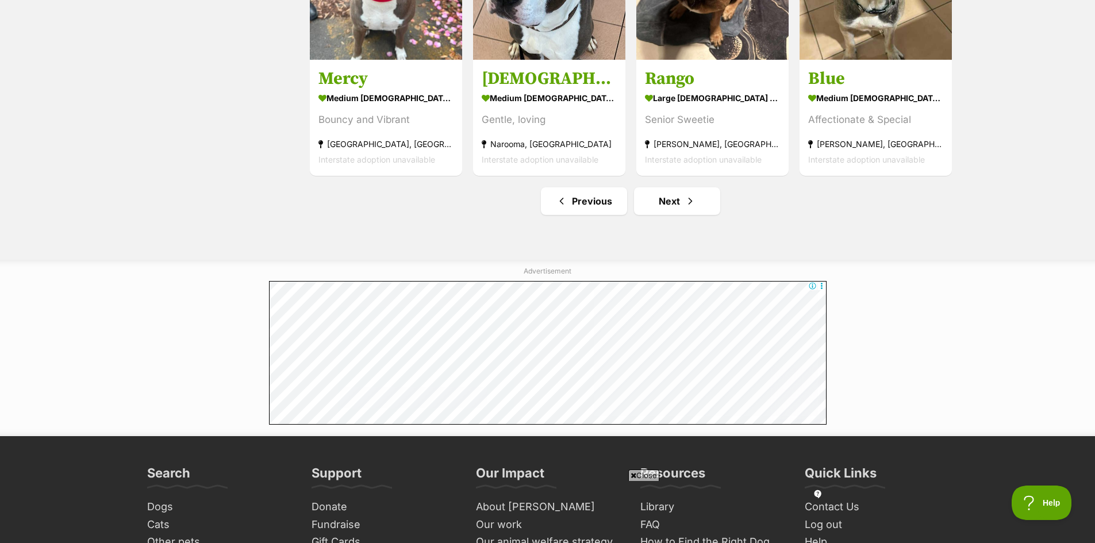
scroll to position [1551, 0]
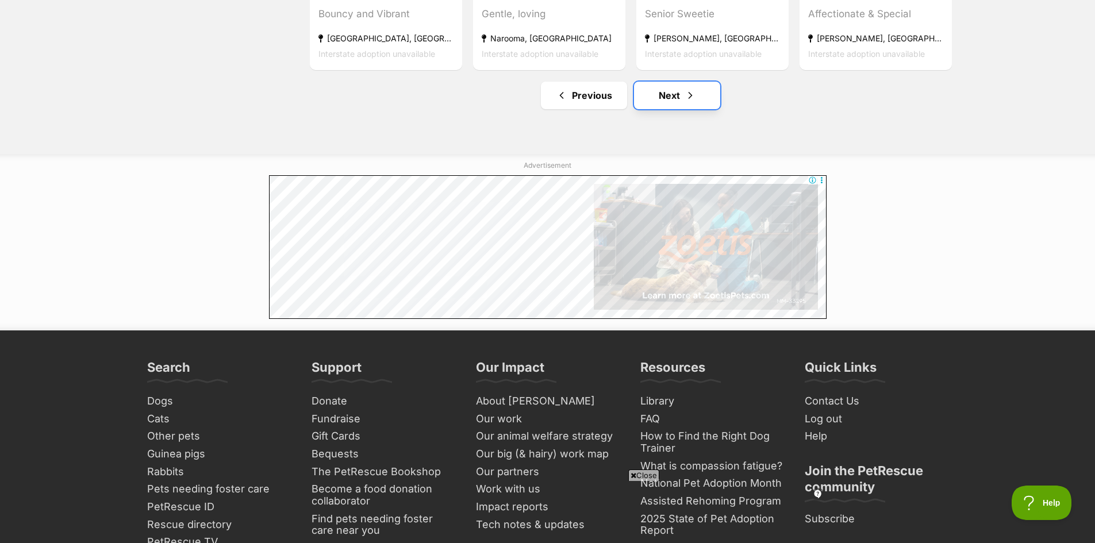
click at [672, 94] on link "Next" at bounding box center [677, 96] width 86 height 28
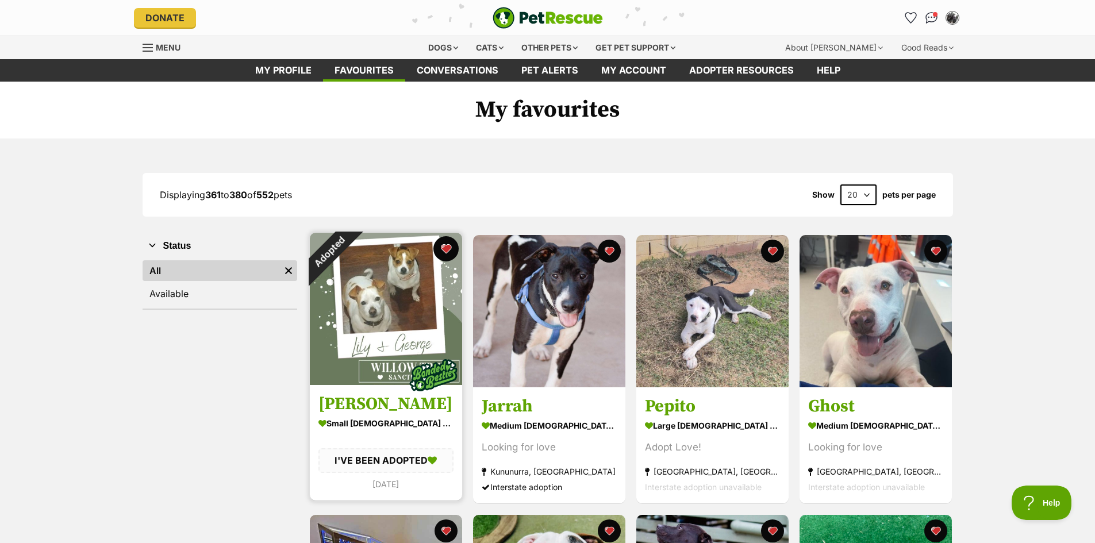
click at [445, 253] on button "favourite" at bounding box center [445, 248] width 25 height 25
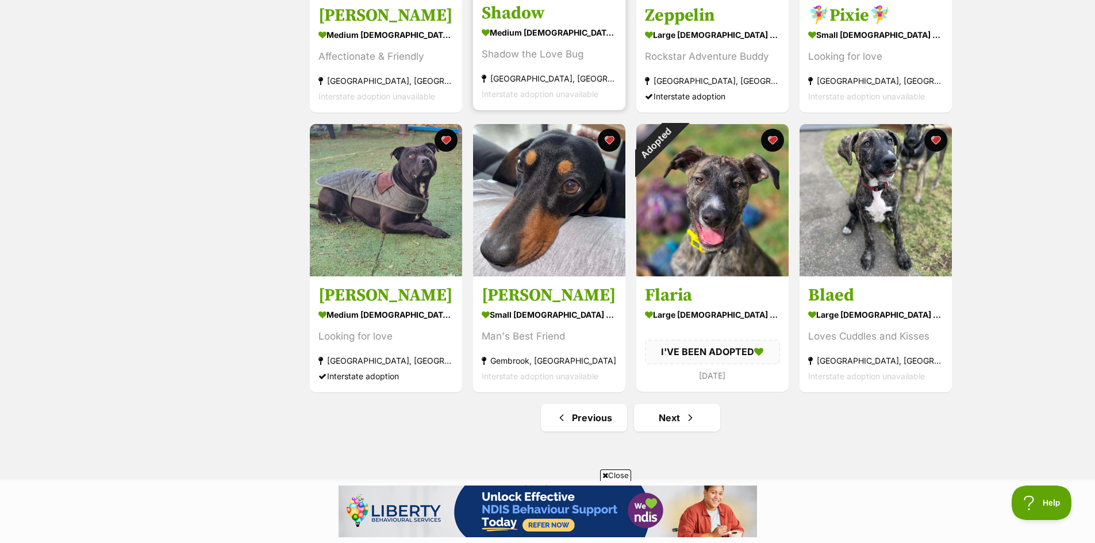
scroll to position [1264, 0]
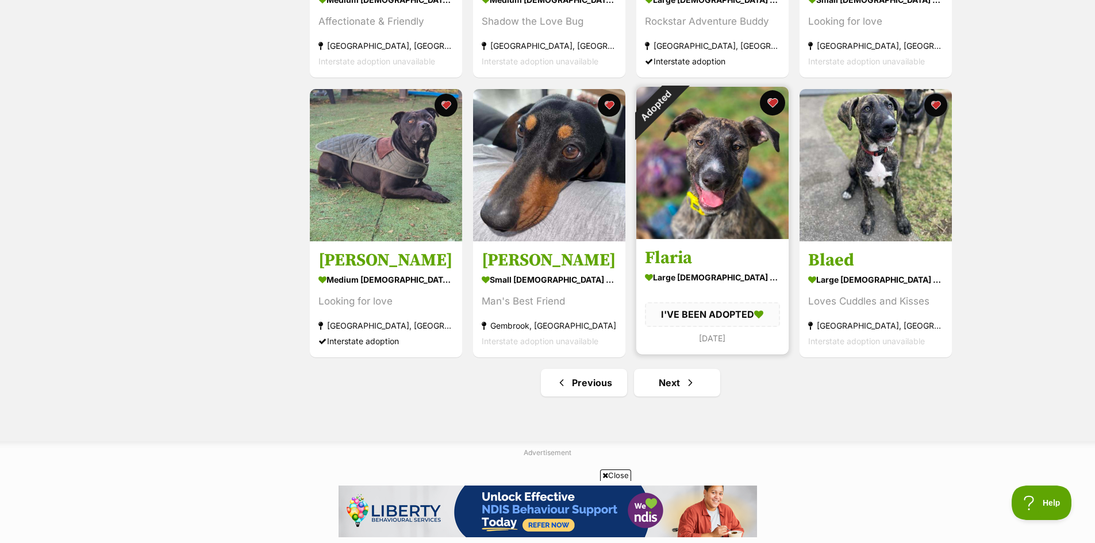
click at [774, 105] on button "favourite" at bounding box center [772, 102] width 25 height 25
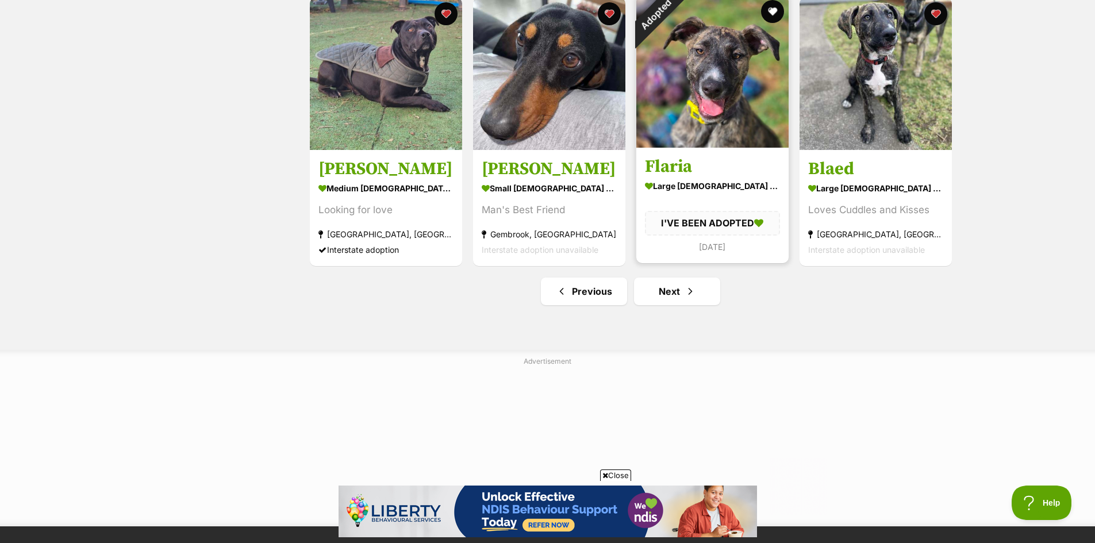
scroll to position [1494, 0]
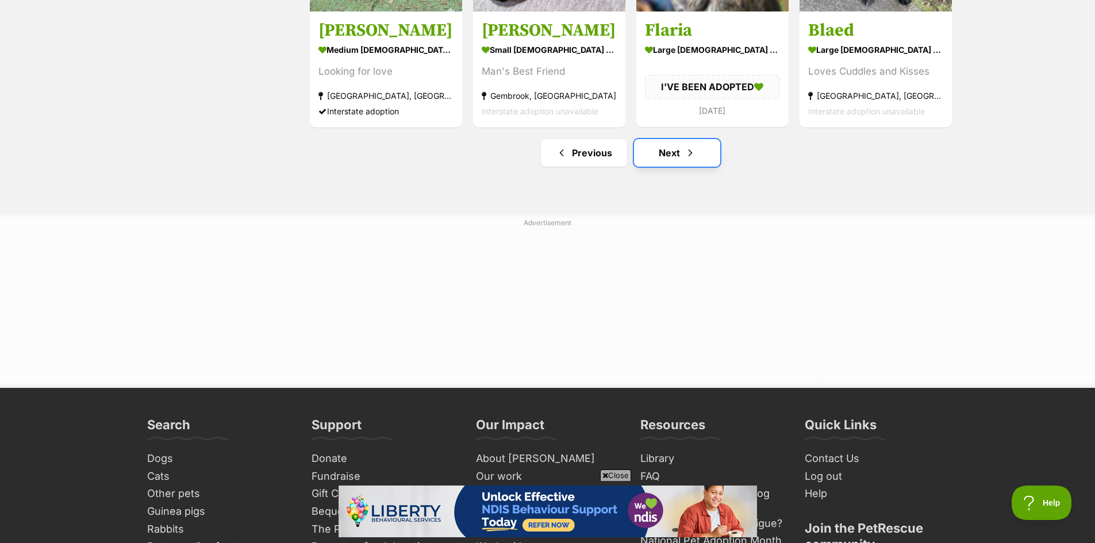
click at [685, 160] on span "Next page" at bounding box center [689, 153] width 11 height 14
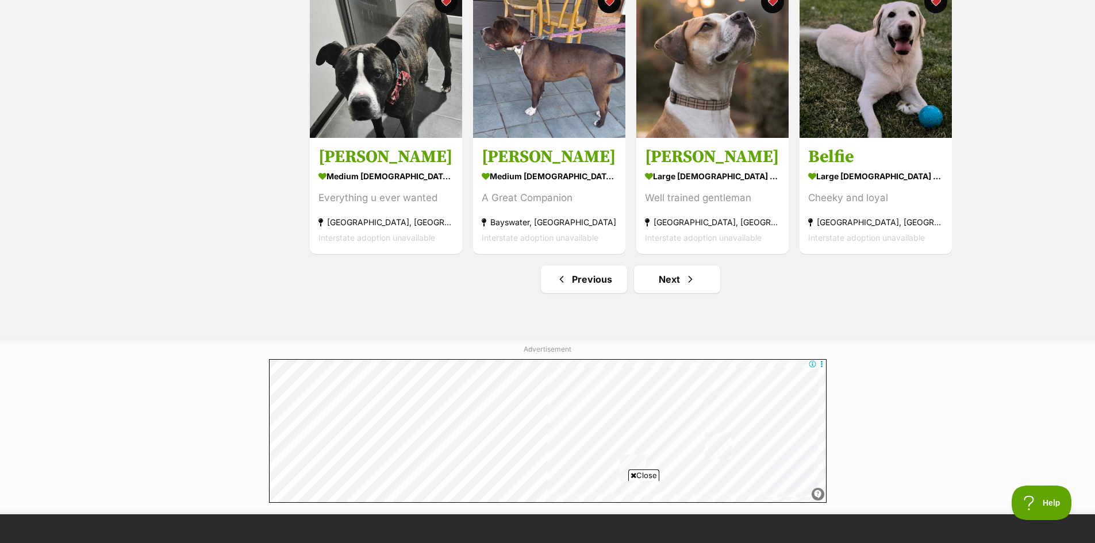
scroll to position [1379, 0]
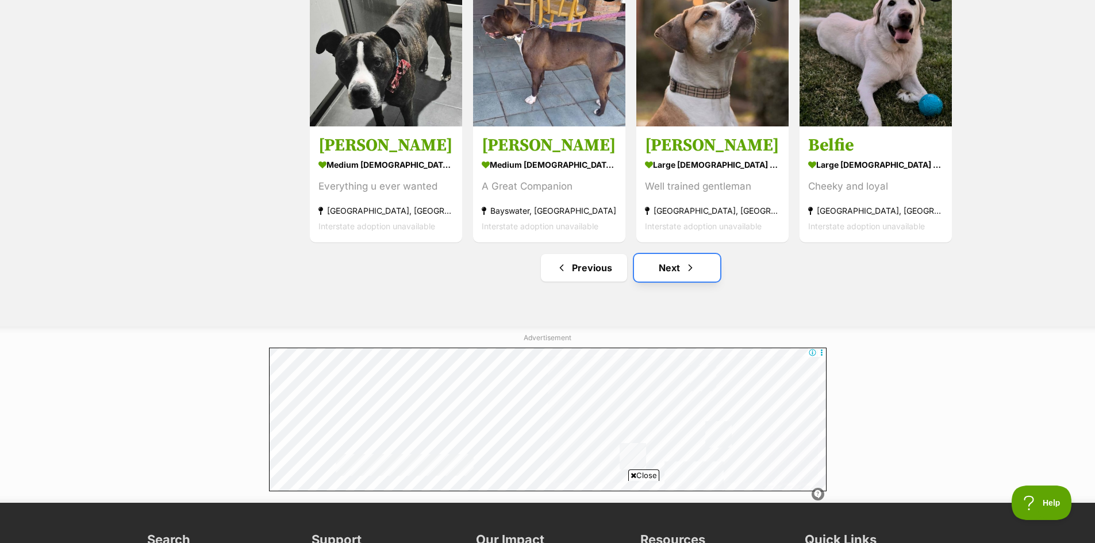
click at [675, 267] on link "Next" at bounding box center [677, 268] width 86 height 28
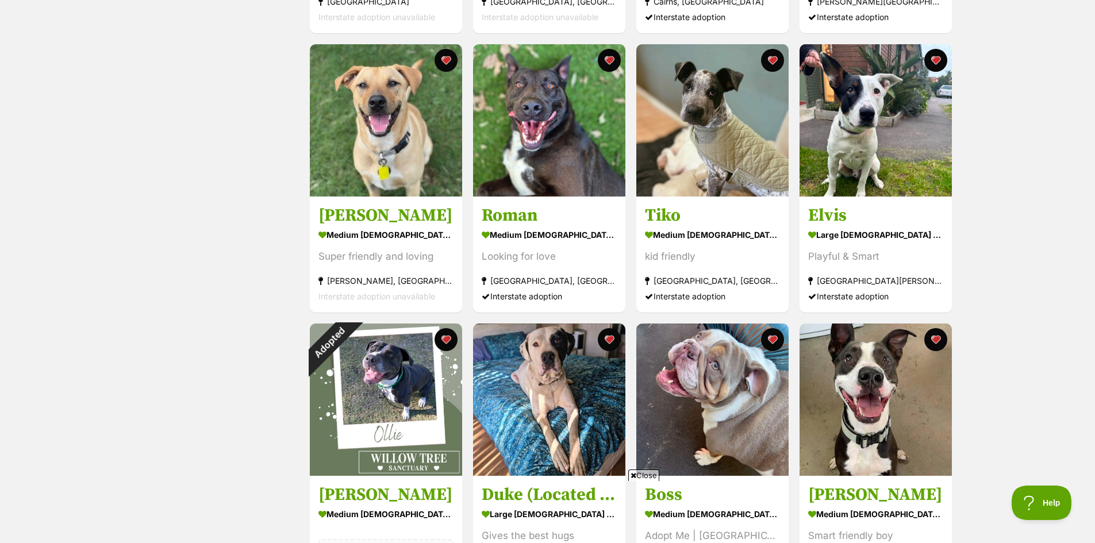
scroll to position [862, 0]
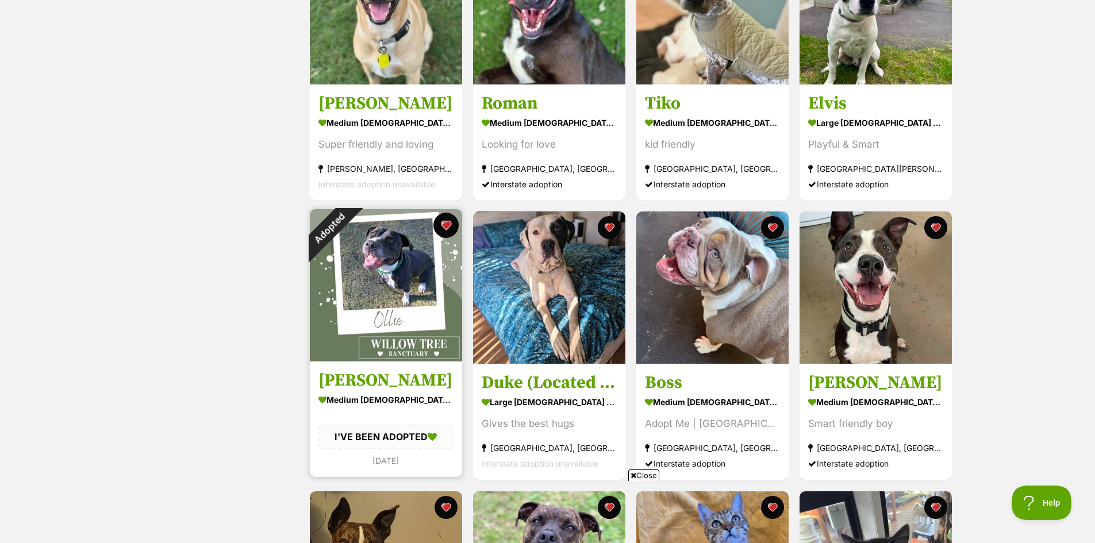
click at [446, 225] on button "favourite" at bounding box center [445, 225] width 25 height 25
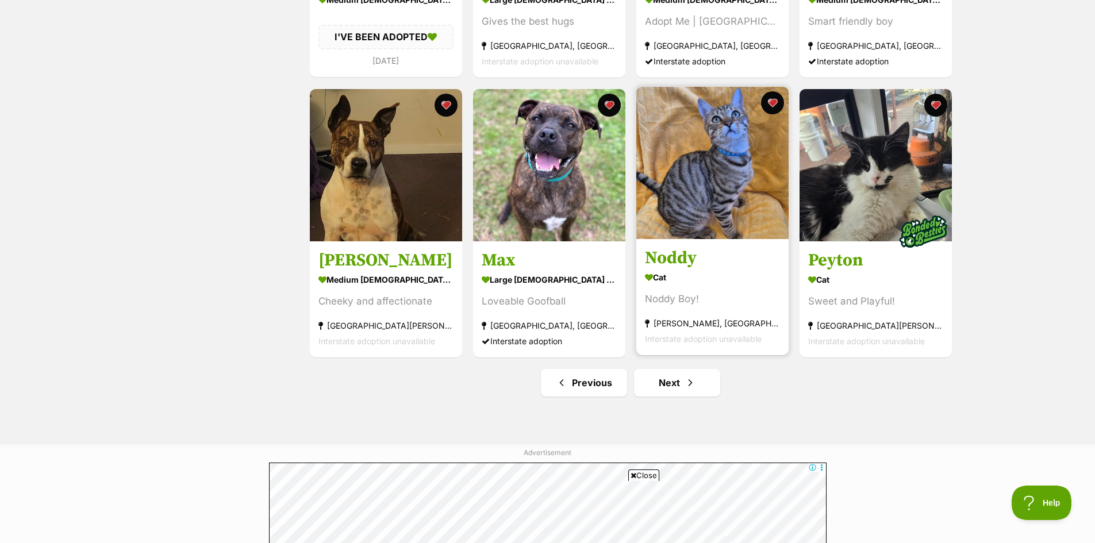
scroll to position [1322, 0]
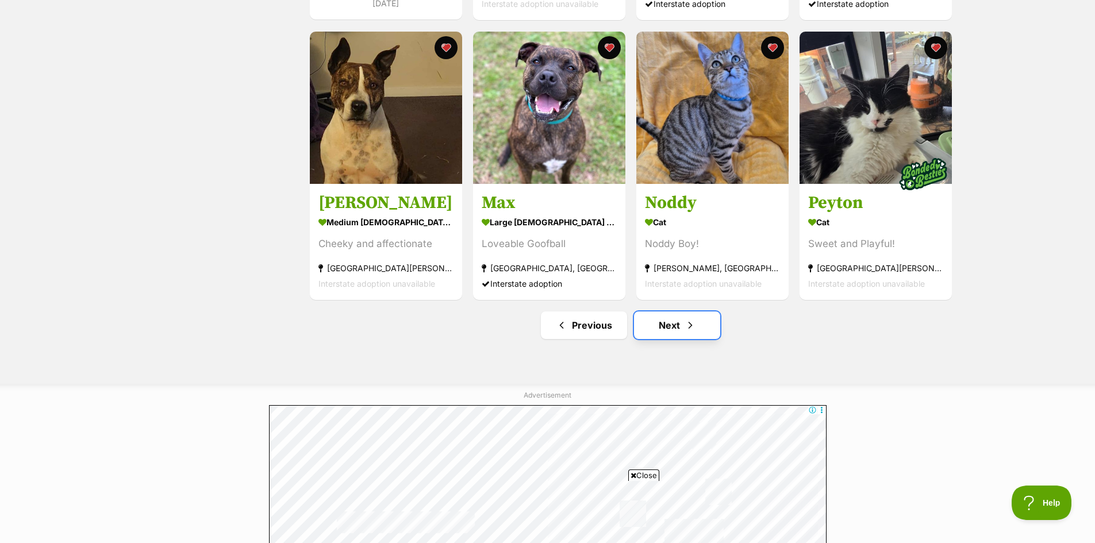
click at [677, 331] on link "Next" at bounding box center [677, 325] width 86 height 28
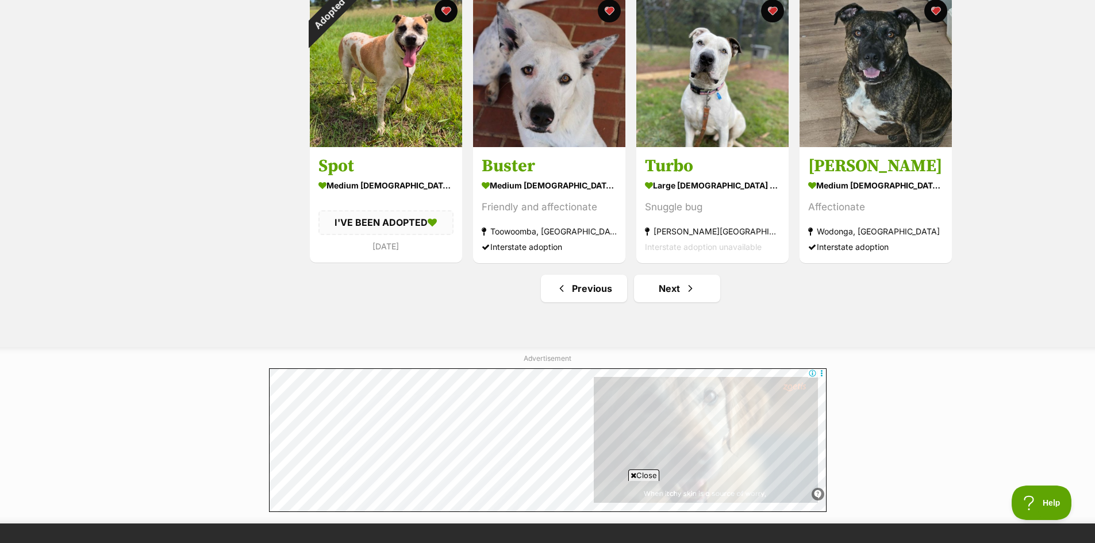
scroll to position [1379, 0]
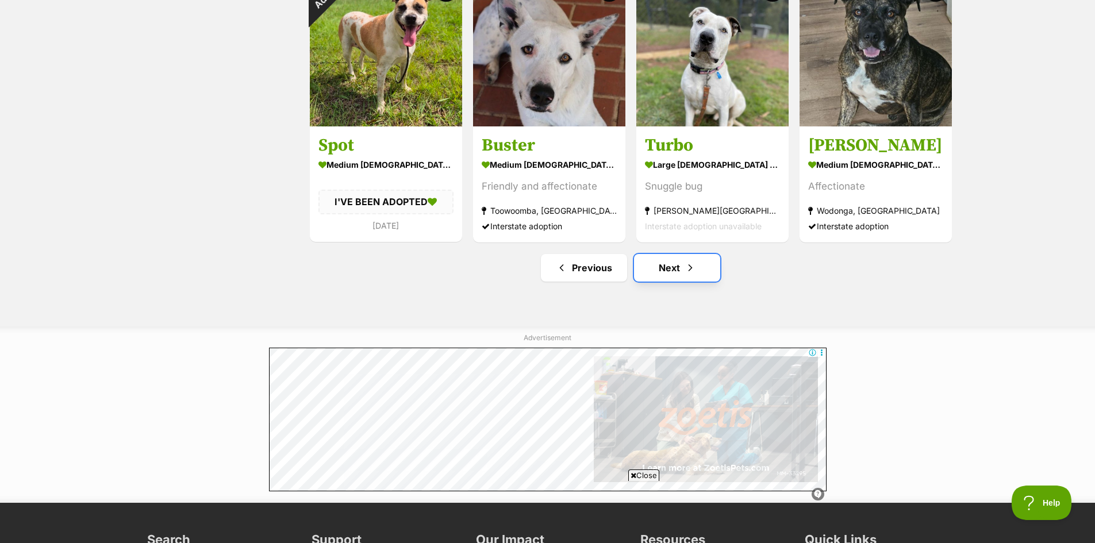
click at [669, 267] on link "Next" at bounding box center [677, 268] width 86 height 28
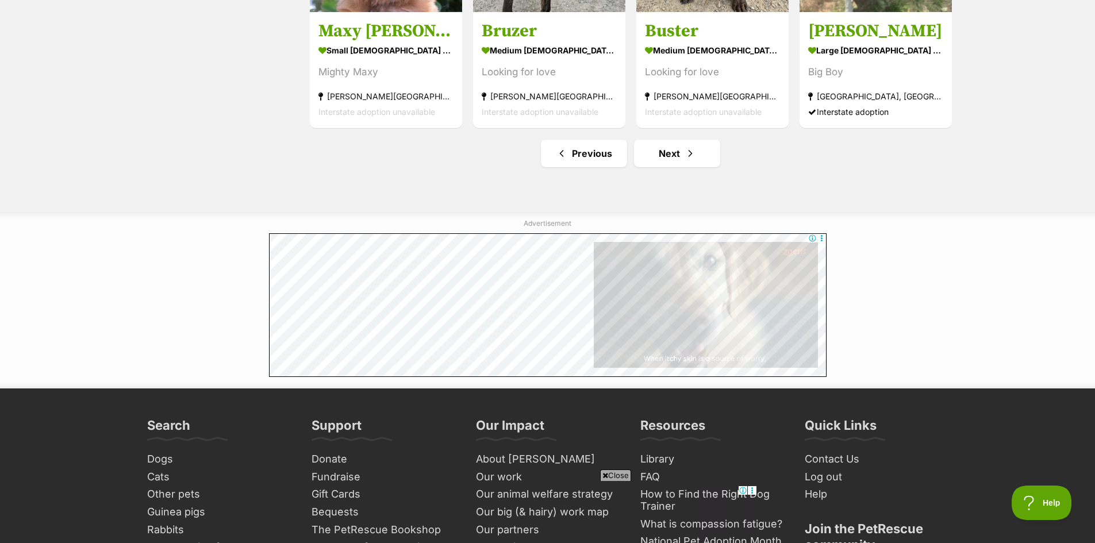
scroll to position [1494, 0]
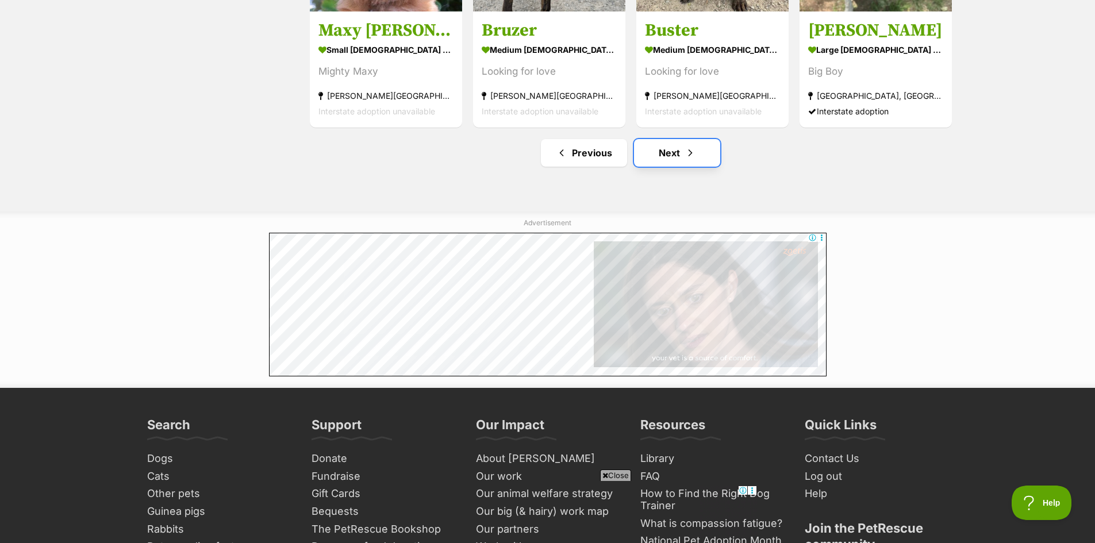
click at [669, 151] on link "Next" at bounding box center [677, 153] width 86 height 28
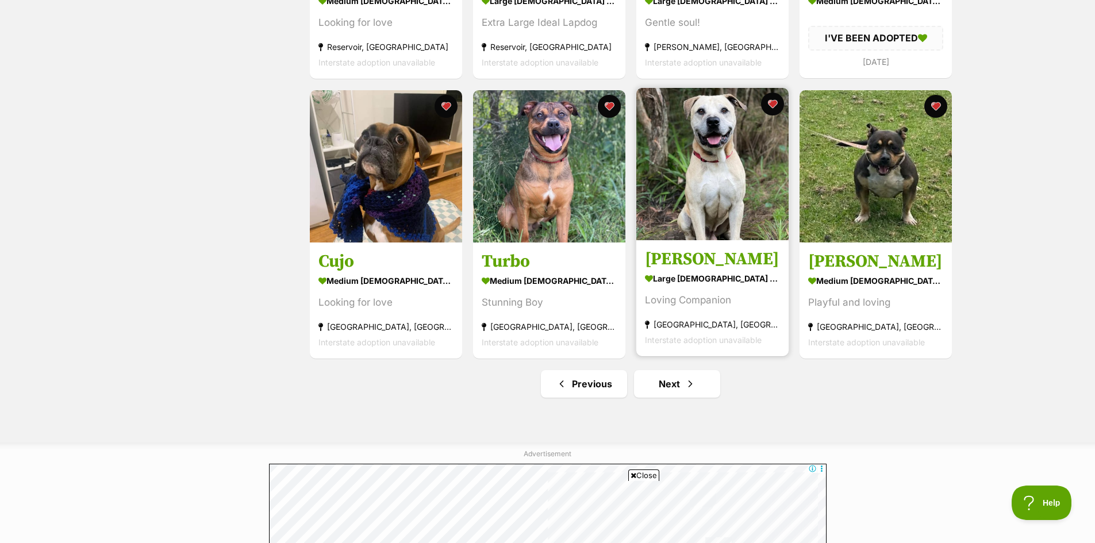
scroll to position [1264, 0]
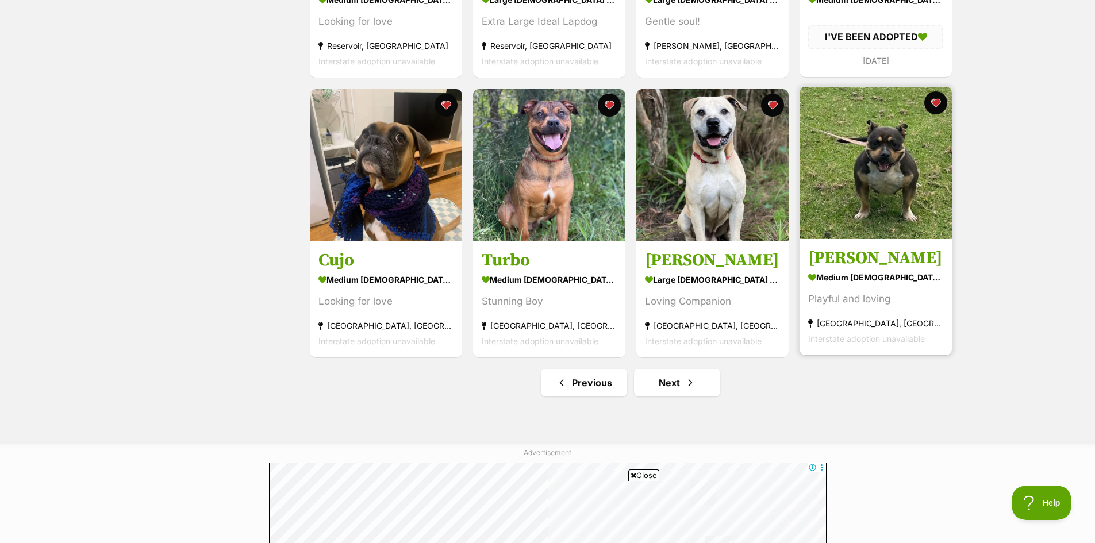
click at [885, 202] on img at bounding box center [875, 163] width 152 height 152
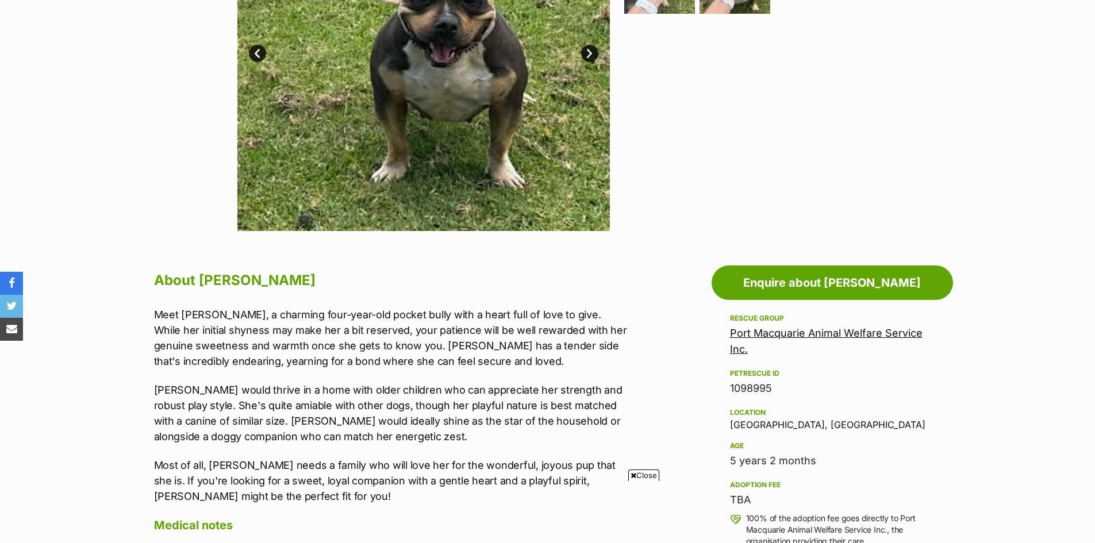
scroll to position [287, 0]
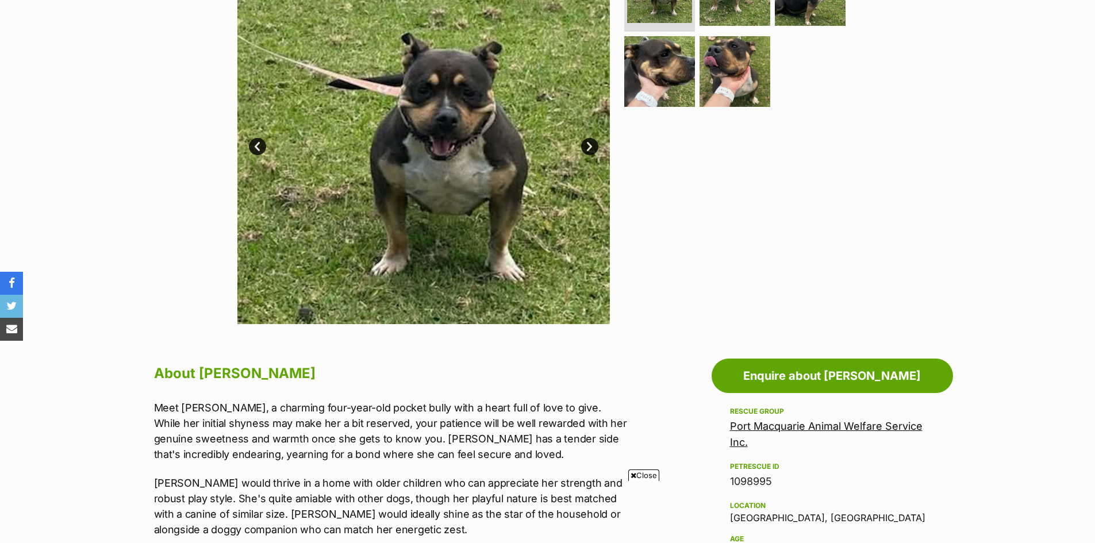
click at [591, 145] on link "Next" at bounding box center [589, 146] width 17 height 17
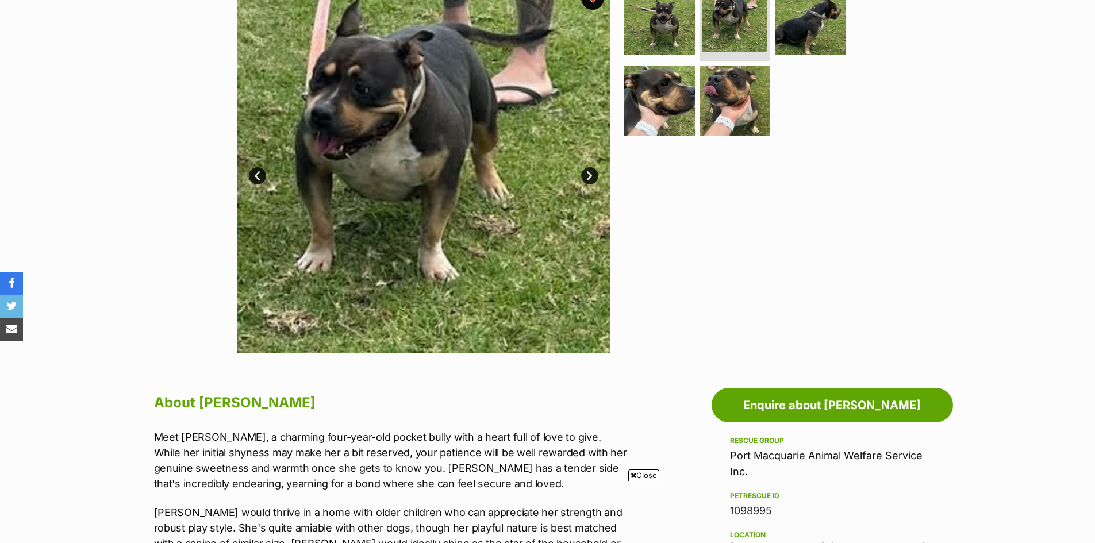
scroll to position [230, 0]
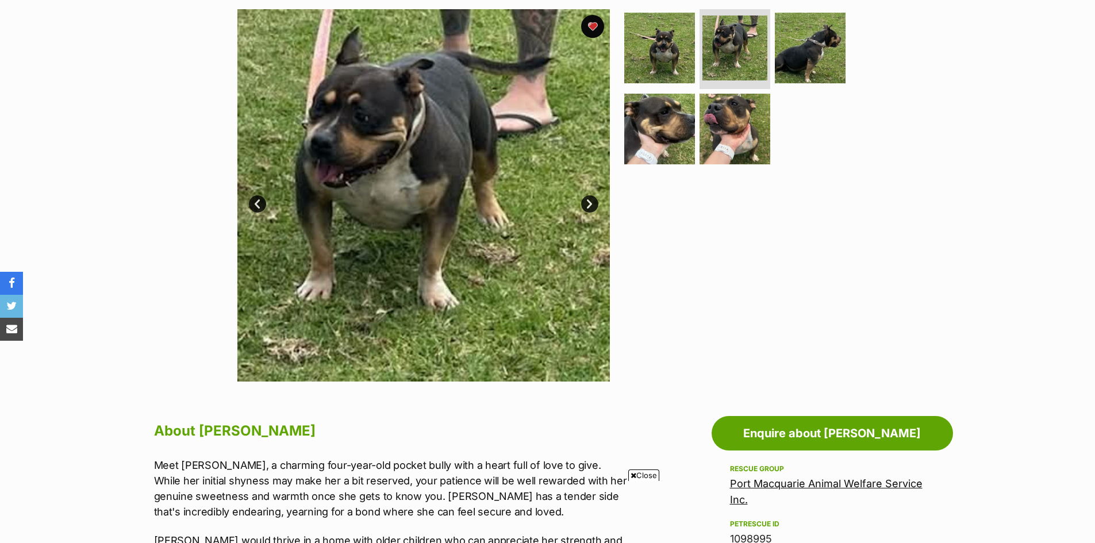
click at [588, 203] on link "Next" at bounding box center [589, 203] width 17 height 17
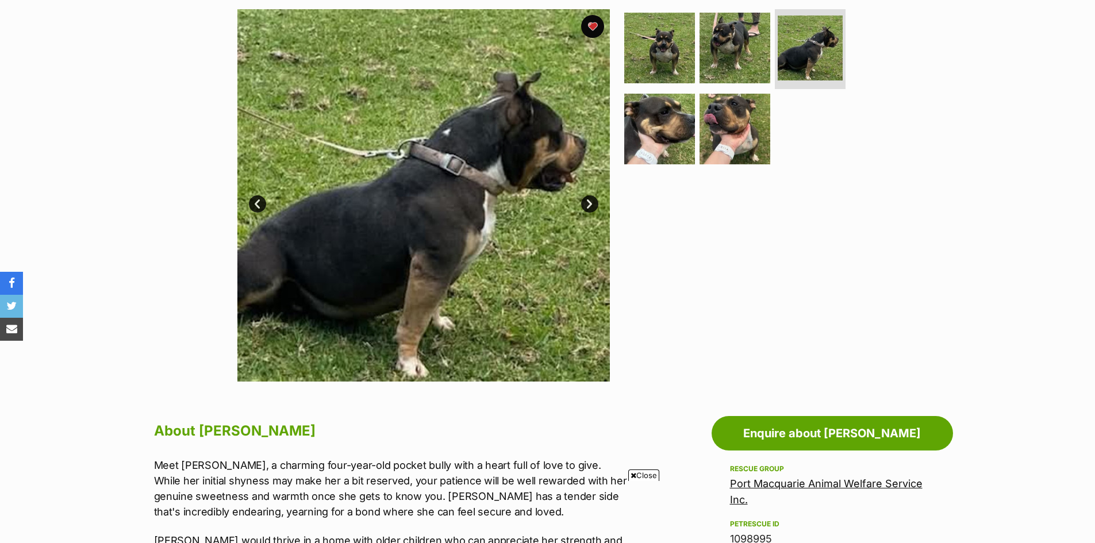
click at [588, 203] on link "Next" at bounding box center [589, 203] width 17 height 17
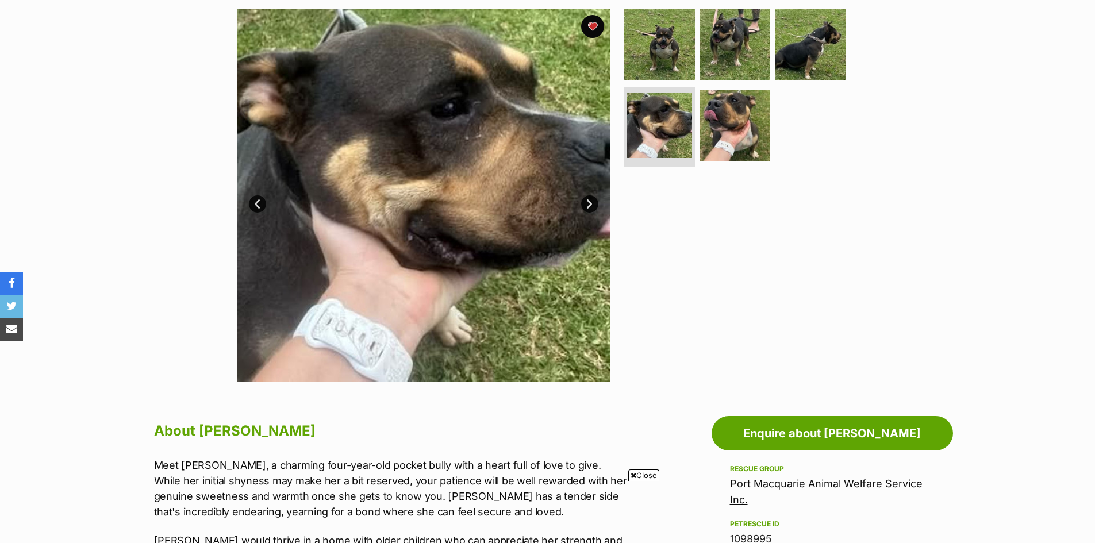
click at [588, 203] on link "Next" at bounding box center [589, 203] width 17 height 17
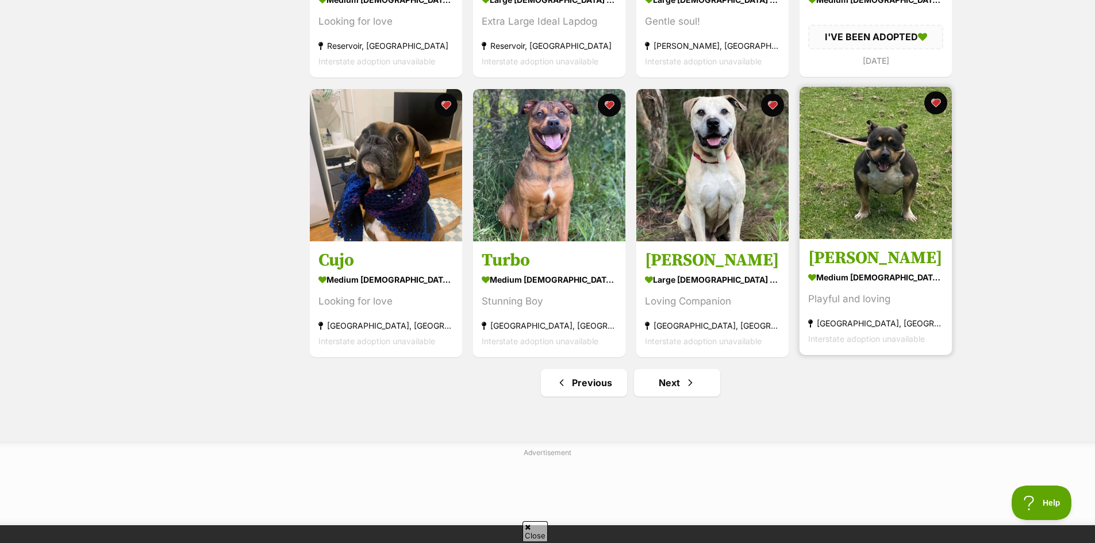
click at [877, 212] on img at bounding box center [875, 163] width 152 height 152
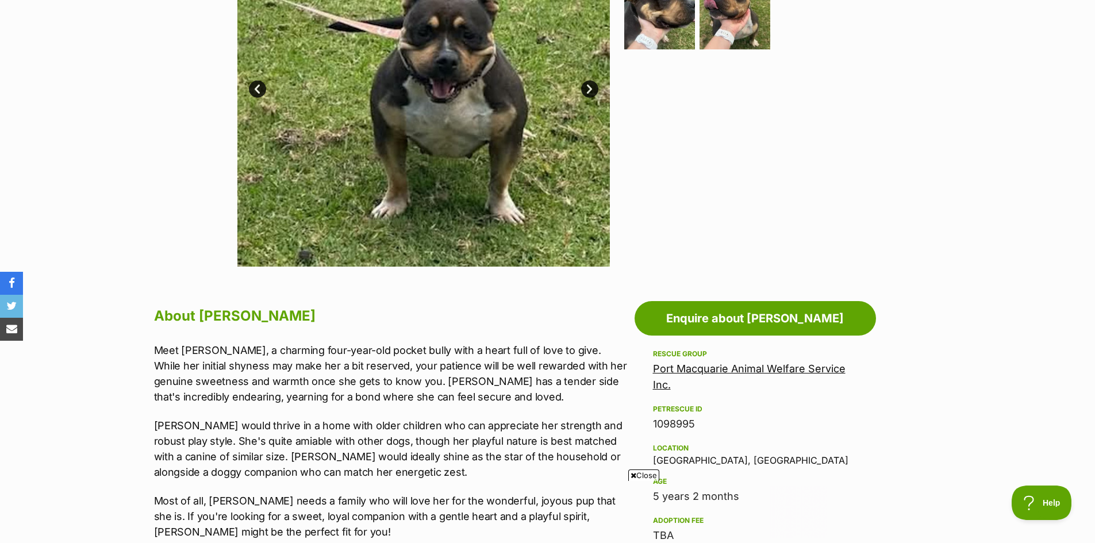
click at [738, 371] on link "Port Macquarie Animal Welfare Service Inc." at bounding box center [749, 377] width 192 height 28
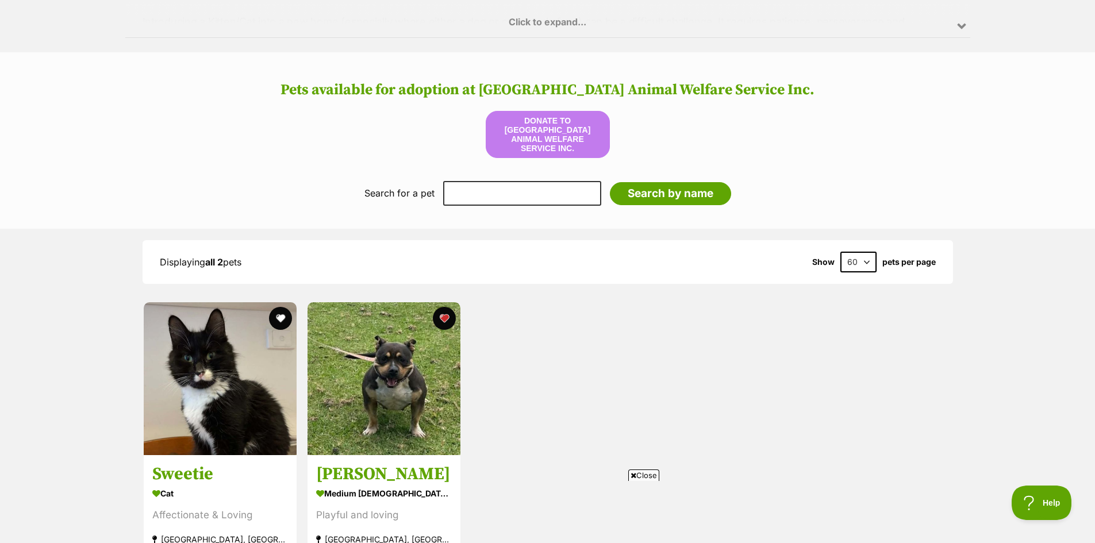
scroll to position [1149, 0]
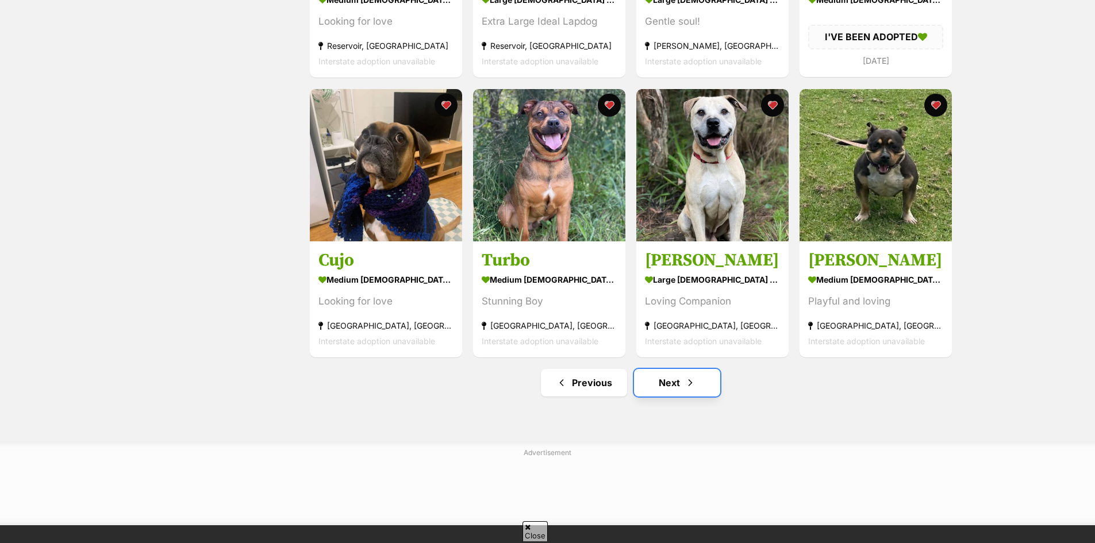
click at [676, 382] on link "Next" at bounding box center [677, 383] width 86 height 28
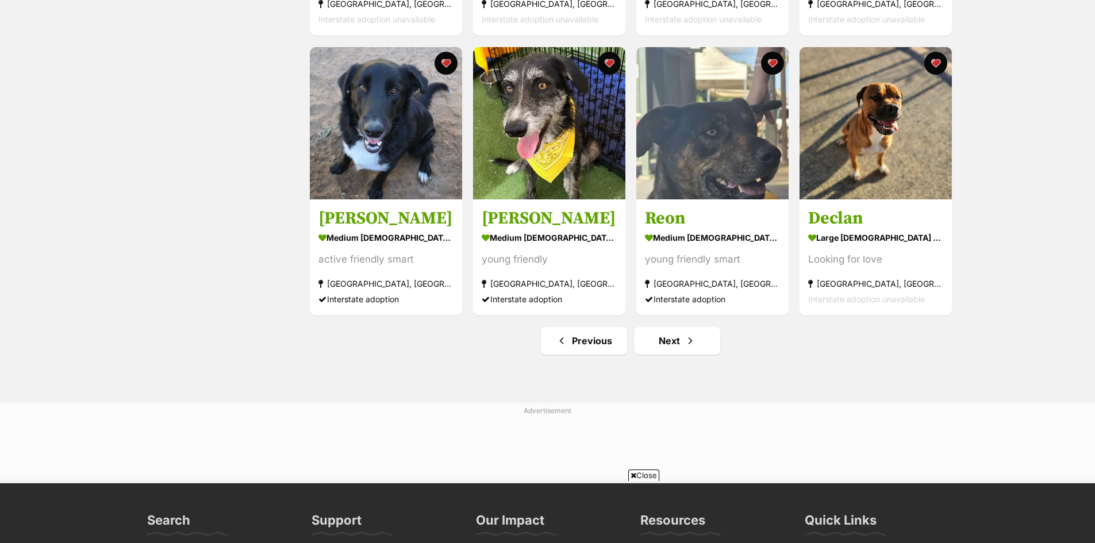
scroll to position [1322, 0]
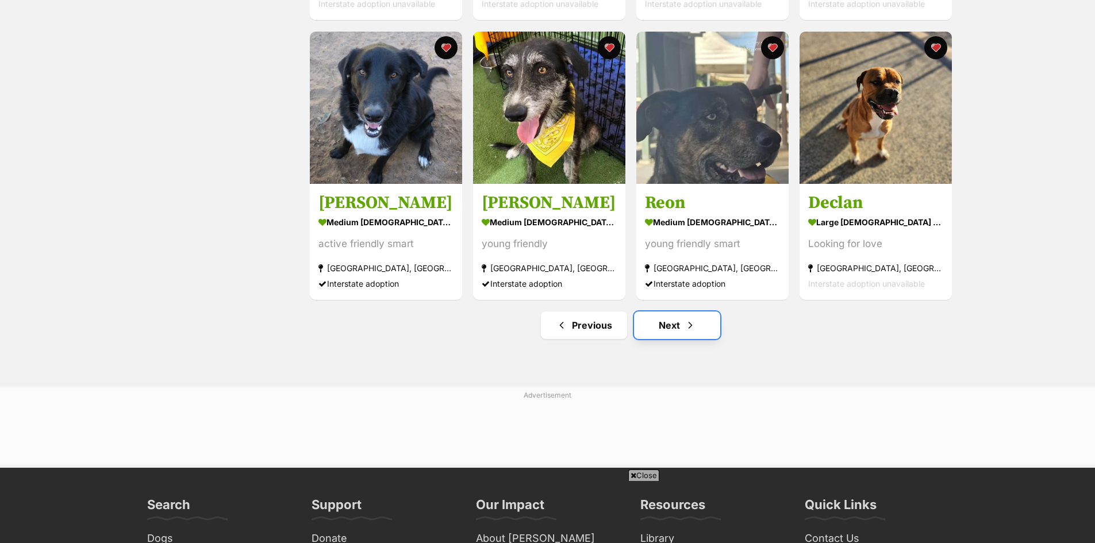
click at [669, 322] on link "Next" at bounding box center [677, 325] width 86 height 28
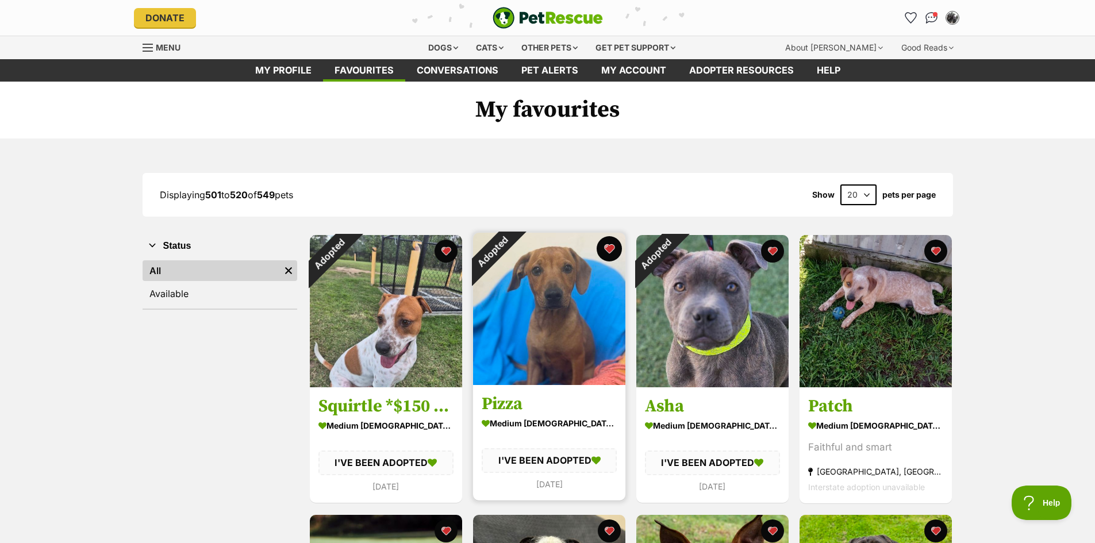
click at [607, 244] on button "favourite" at bounding box center [608, 248] width 25 height 25
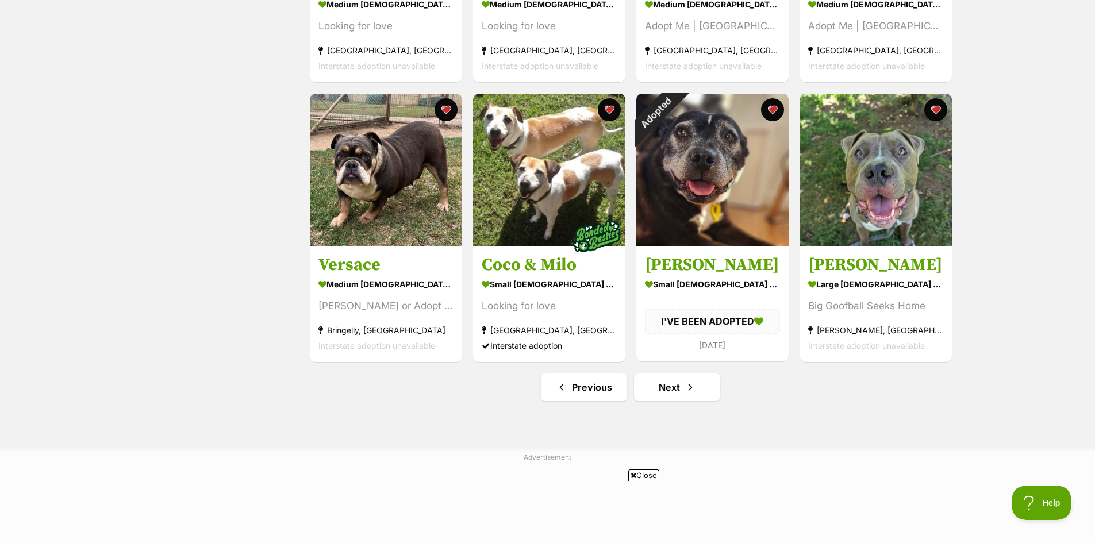
scroll to position [1264, 0]
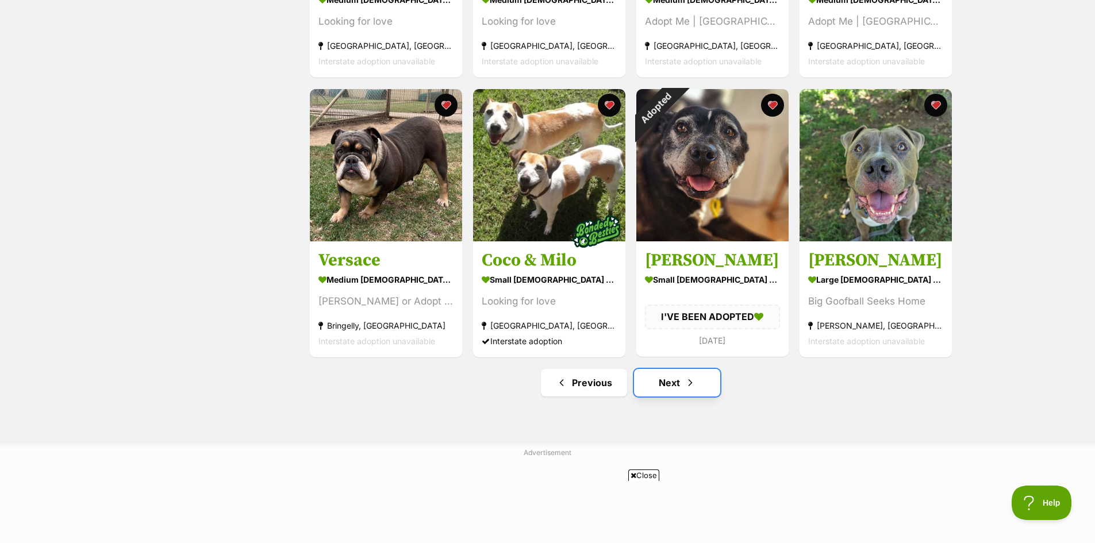
click at [663, 387] on link "Next" at bounding box center [677, 383] width 86 height 28
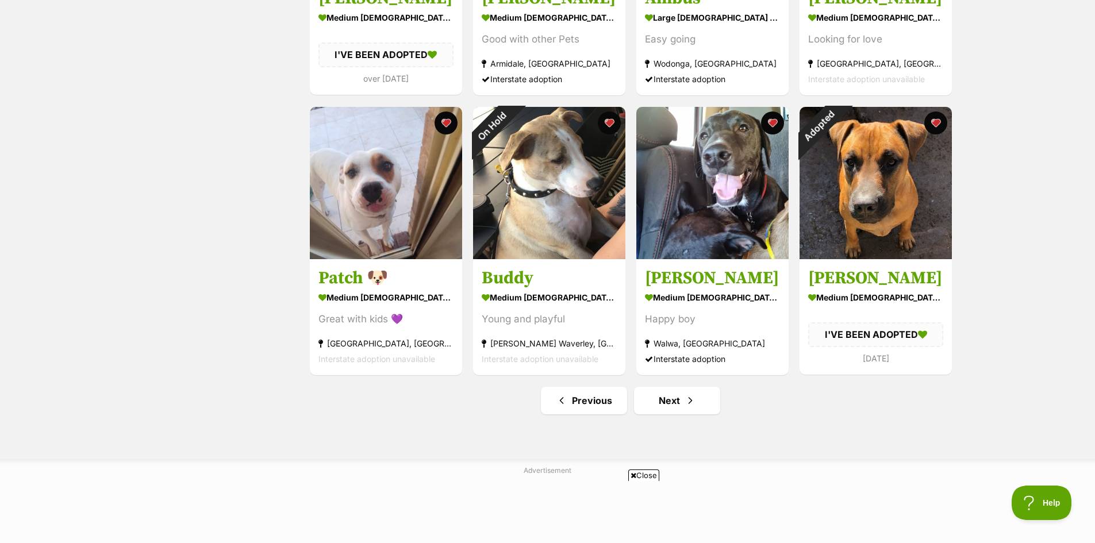
scroll to position [1264, 0]
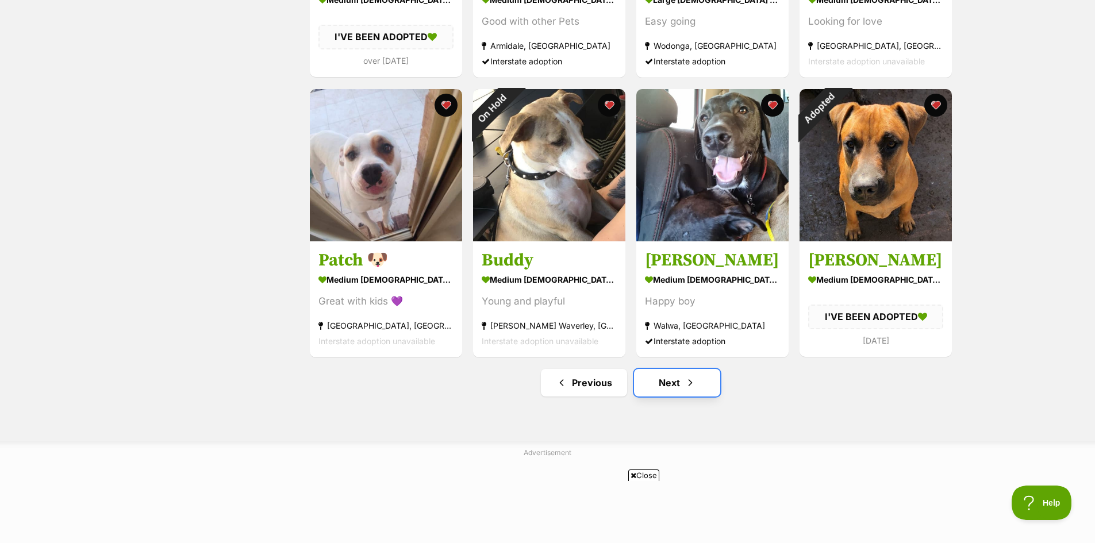
click at [676, 380] on link "Next" at bounding box center [677, 383] width 86 height 28
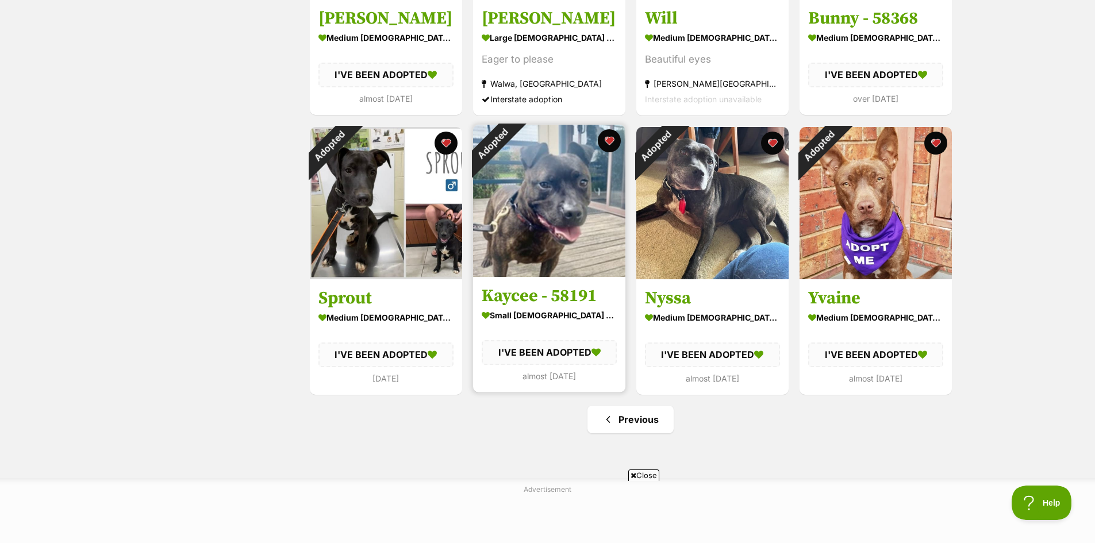
scroll to position [402, 0]
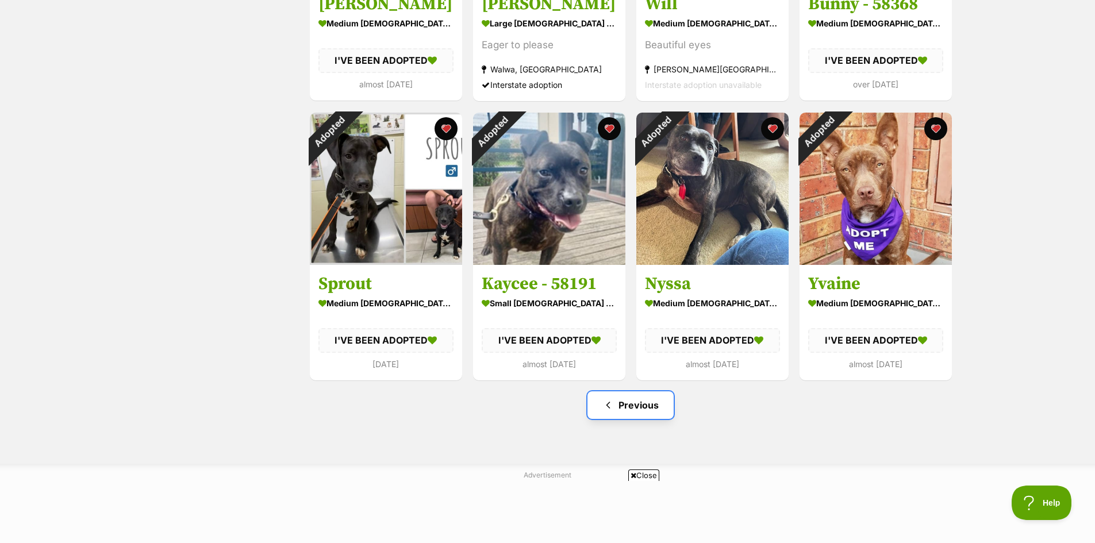
click at [633, 414] on link "Previous" at bounding box center [630, 405] width 86 height 28
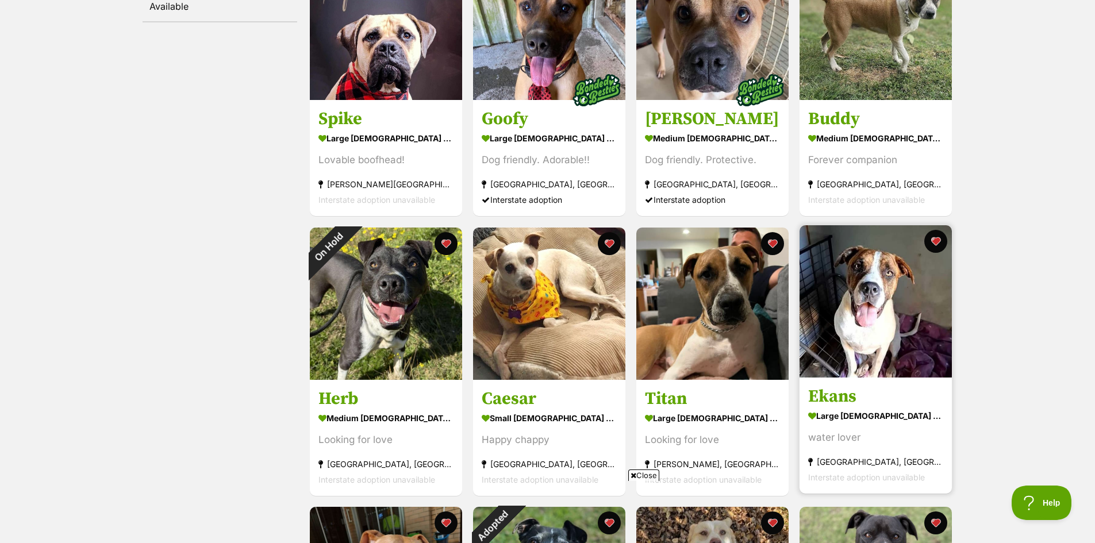
scroll to position [345, 0]
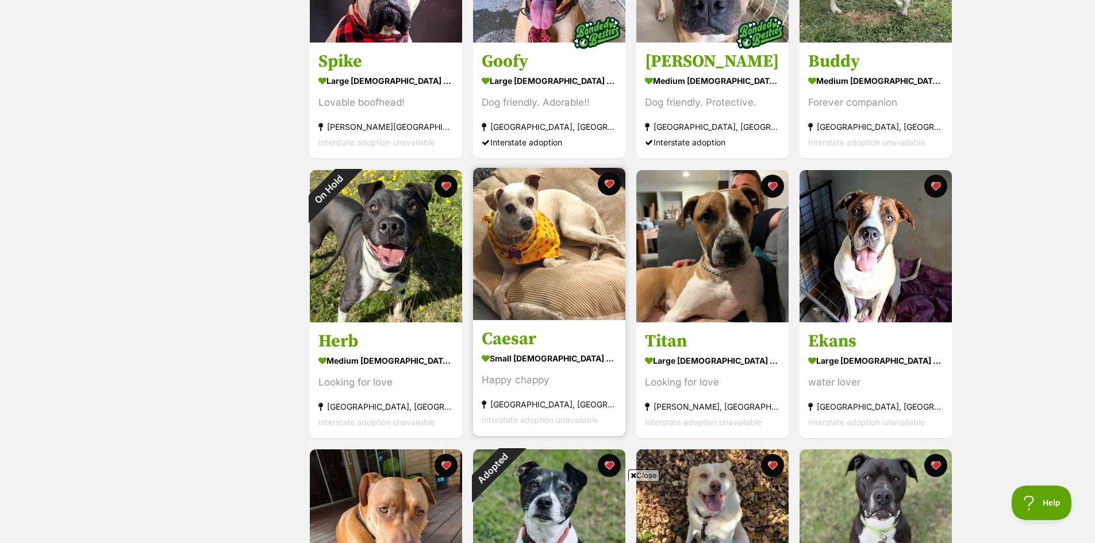
click at [531, 242] on img at bounding box center [549, 244] width 152 height 152
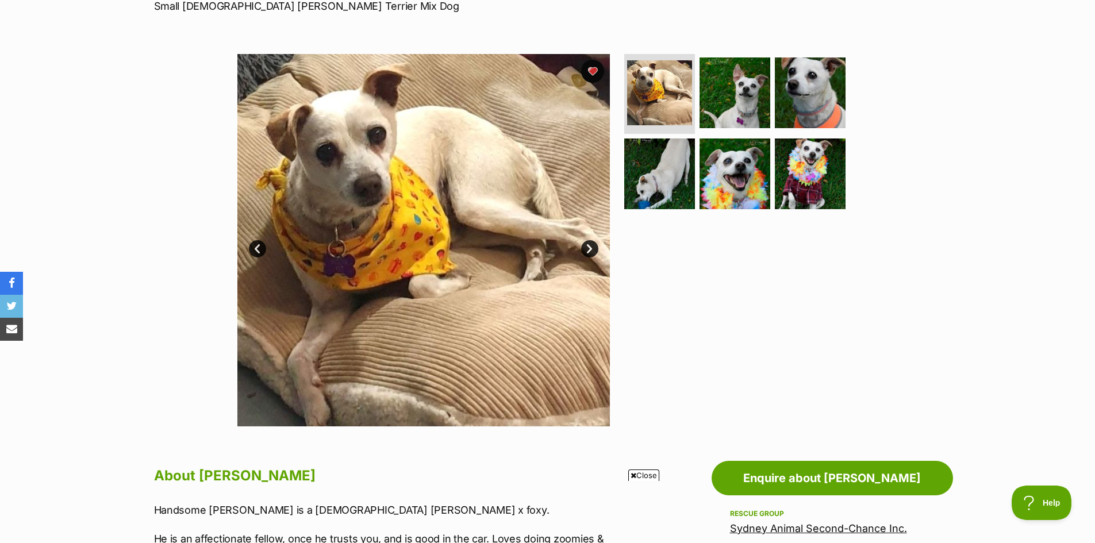
scroll to position [172, 0]
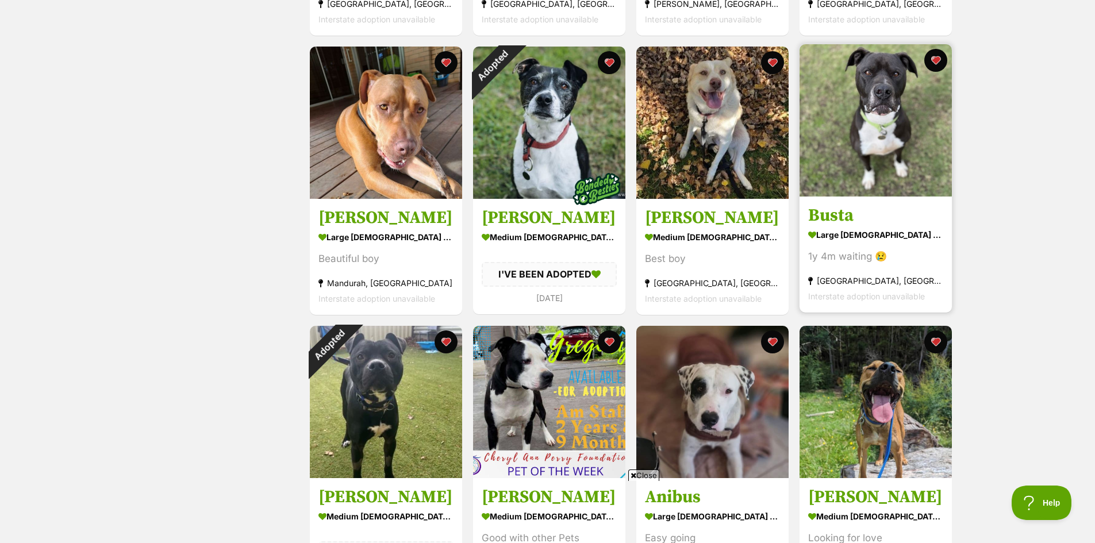
scroll to position [747, 0]
click at [885, 152] on img at bounding box center [875, 121] width 152 height 152
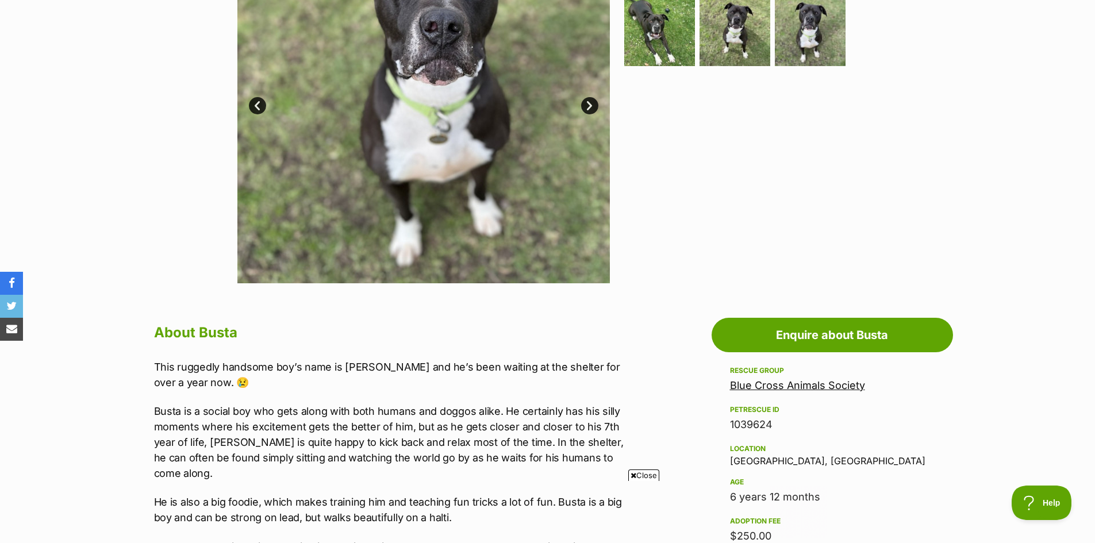
scroll to position [230, 0]
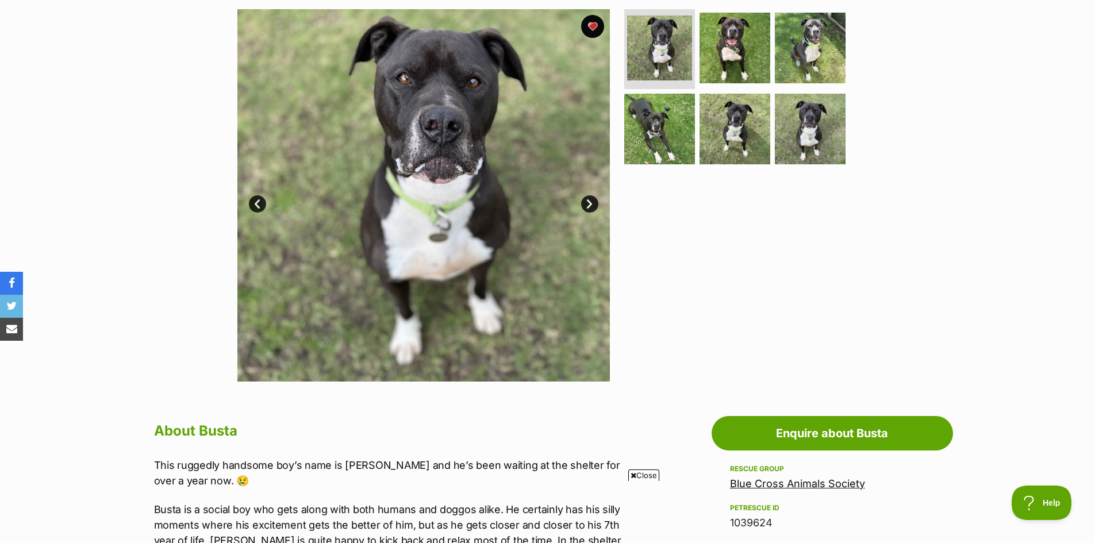
click at [586, 200] on link "Next" at bounding box center [589, 203] width 17 height 17
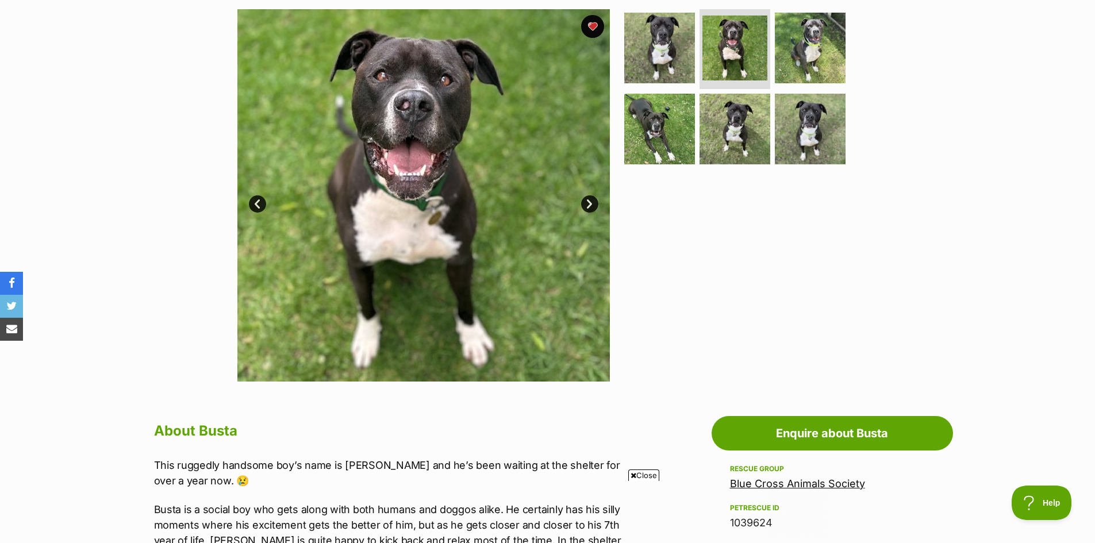
click at [586, 200] on link "Next" at bounding box center [589, 203] width 17 height 17
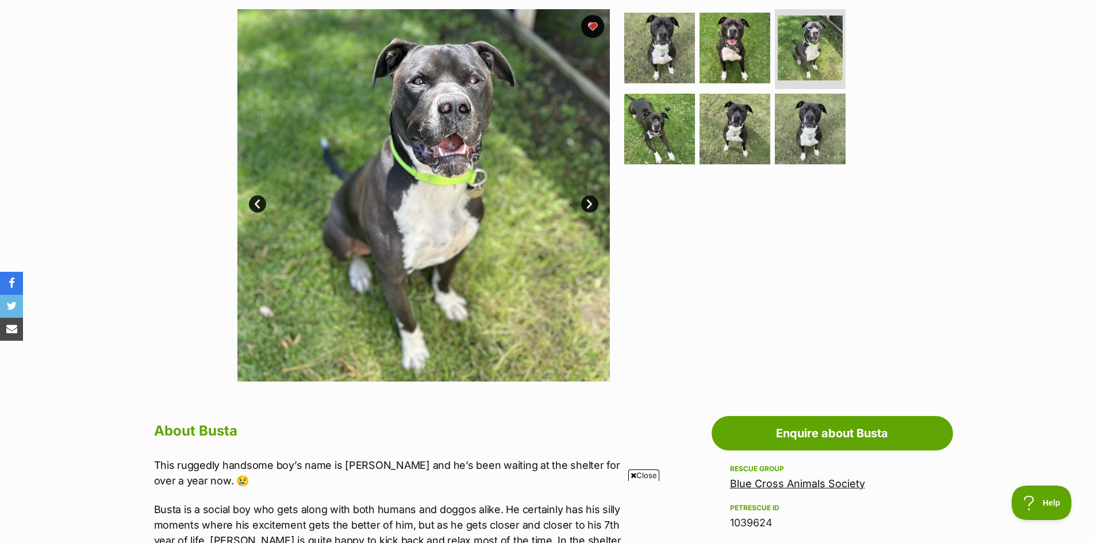
click at [586, 200] on link "Next" at bounding box center [589, 203] width 17 height 17
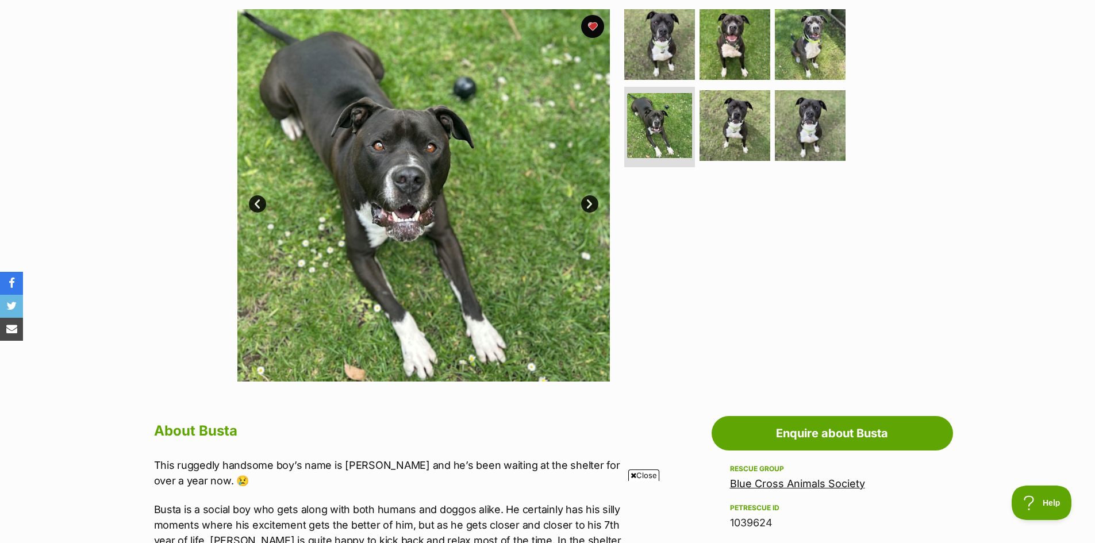
click at [586, 200] on link "Next" at bounding box center [589, 203] width 17 height 17
